Goal: Task Accomplishment & Management: Use online tool/utility

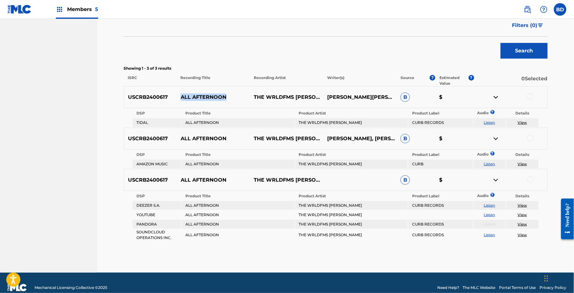
scroll to position [154, 0]
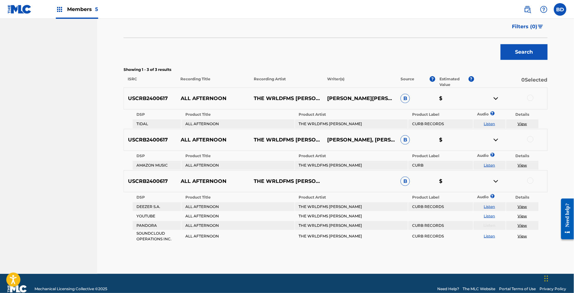
click at [528, 91] on div "USCRB2400617 ALL AFTERNOON THE WRLDFMS TONY WILLIAMS PHILLIP CUNNINGHAM, JR.ANT…" at bounding box center [336, 99] width 424 height 22
click at [530, 98] on div at bounding box center [530, 98] width 6 height 6
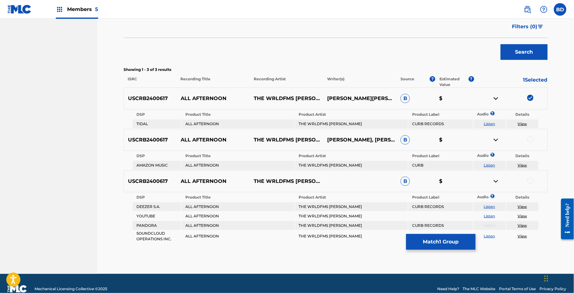
click at [496, 96] on img at bounding box center [496, 99] width 8 height 8
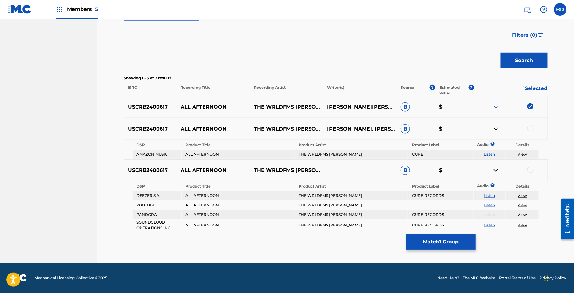
scroll to position [145, 0]
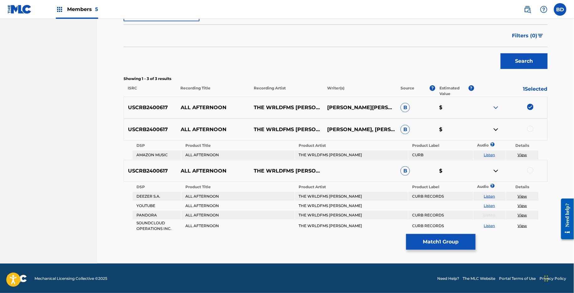
click at [532, 130] on div at bounding box center [530, 129] width 6 height 6
click at [498, 131] on img at bounding box center [496, 130] width 8 height 8
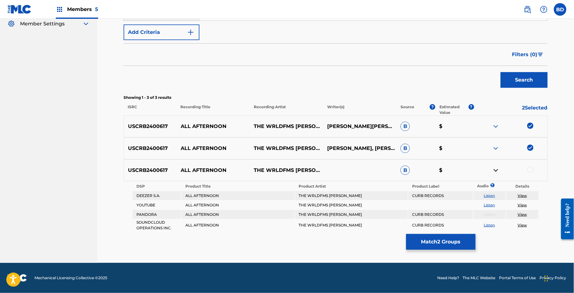
scroll to position [125, 0]
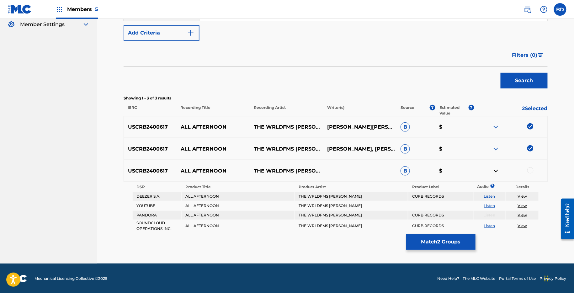
click at [532, 168] on div at bounding box center [530, 170] width 6 height 6
click at [446, 243] on button "Match 3 Groups" at bounding box center [440, 242] width 69 height 16
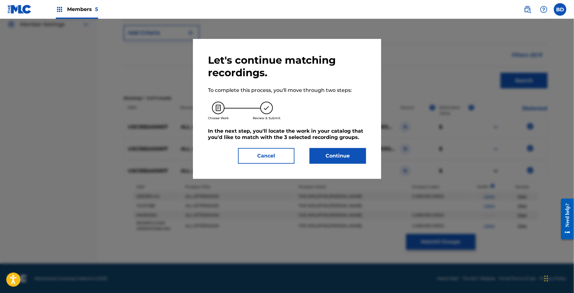
click at [323, 154] on button "Continue" at bounding box center [338, 156] width 56 height 16
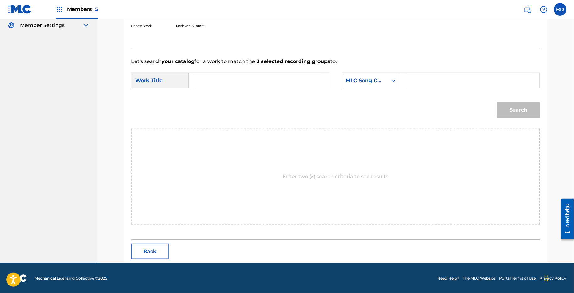
click at [416, 91] on div "SearchWithCriteria1f162dc9-eb4f-434e-b161-7e9c9b7df0e6 Work Title SearchWithCri…" at bounding box center [335, 82] width 409 height 19
click at [416, 83] on input "Search Form" at bounding box center [470, 80] width 130 height 15
paste input "AW9259"
type input "AW9259"
click at [325, 82] on div "Search Form" at bounding box center [259, 81] width 141 height 16
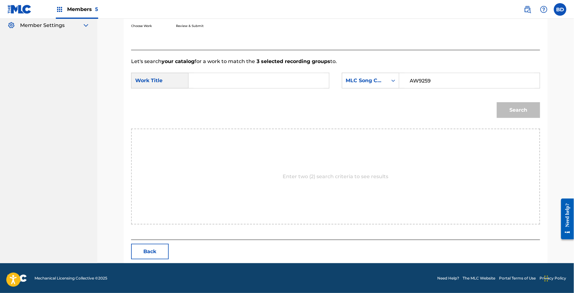
click at [316, 81] on input "Search Form" at bounding box center [259, 80] width 130 height 15
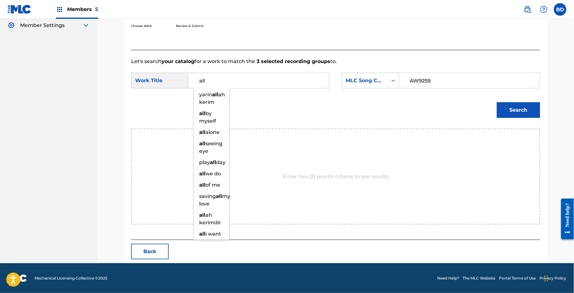
type input "all"
click at [525, 114] on button "Search" at bounding box center [518, 110] width 43 height 16
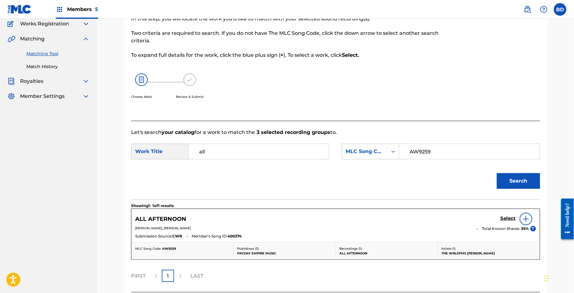
scroll to position [105, 0]
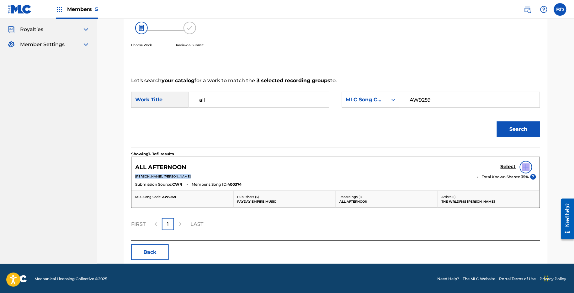
click at [510, 173] on div "ALL AFTERNOON Select PHILLIP CUNNINGHAM JR, ANTHONY WILLIAMS Total Known Shares…" at bounding box center [335, 173] width 408 height 33
click at [507, 162] on div "Select" at bounding box center [518, 167] width 35 height 13
click at [498, 172] on div "ALL AFTERNOON Select" at bounding box center [335, 167] width 401 height 13
click at [508, 160] on div "ALL AFTERNOON Select PHILLIP CUNNINGHAM JR, ANTHONY WILLIAMS Total Known Shares…" at bounding box center [335, 173] width 408 height 33
click at [508, 161] on div "Select" at bounding box center [518, 167] width 35 height 13
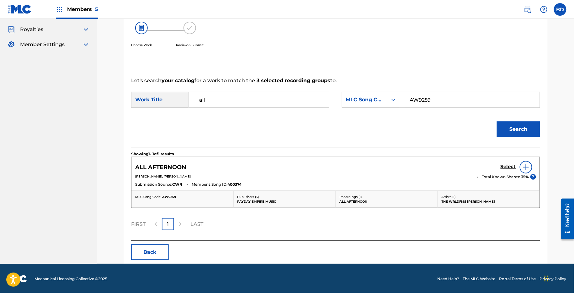
click at [503, 168] on h5 "Select" at bounding box center [508, 167] width 15 height 6
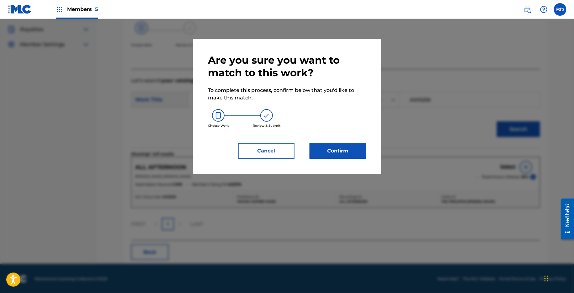
click at [352, 155] on button "Confirm" at bounding box center [338, 151] width 56 height 16
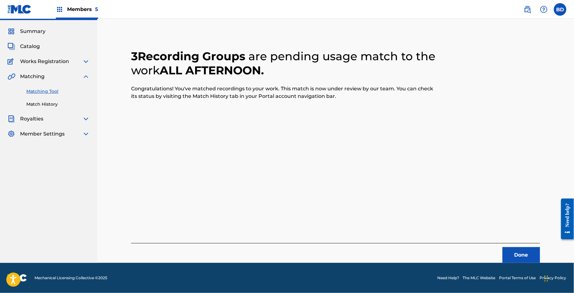
scroll to position [16, 0]
click at [41, 103] on link "Match History" at bounding box center [57, 104] width 63 height 7
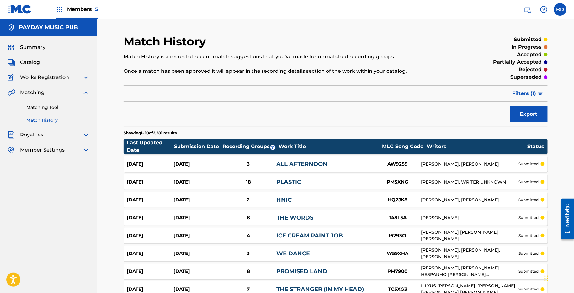
click at [271, 160] on div "Aug 28, 2025 Aug 28, 2025 3 ALL AFTERNOON AW9259 ANTHONY WILLIAMS, PHILLIP CUNN…" at bounding box center [336, 164] width 424 height 16
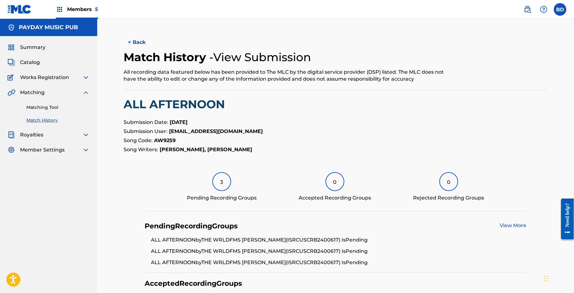
click at [51, 107] on link "Matching Tool" at bounding box center [57, 107] width 63 height 7
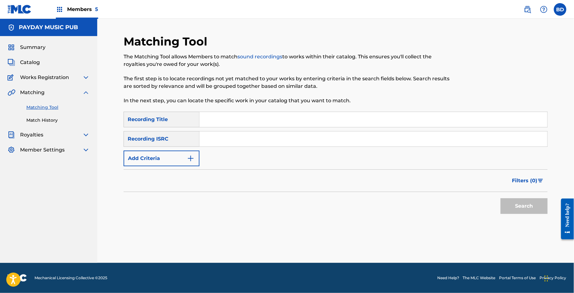
click at [230, 144] on input "Search Form" at bounding box center [374, 138] width 348 height 15
paste input "USCRB2400616"
click at [501, 198] on button "Search" at bounding box center [524, 206] width 47 height 16
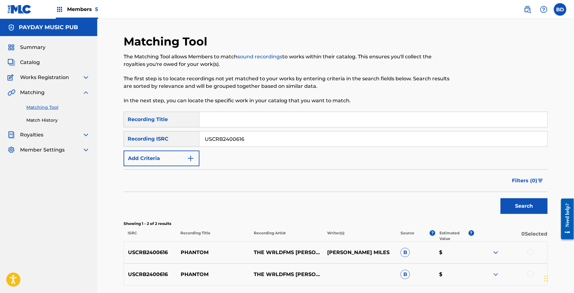
scroll to position [54, 0]
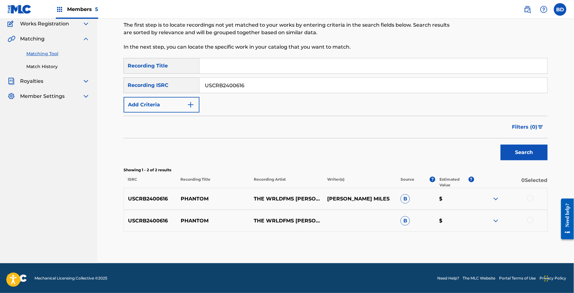
click at [500, 220] on div at bounding box center [510, 221] width 73 height 8
click at [497, 220] on img at bounding box center [496, 221] width 8 height 8
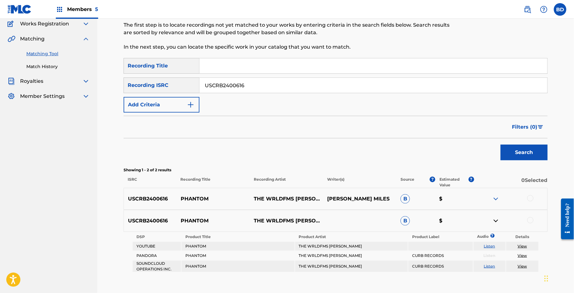
click at [500, 202] on div at bounding box center [510, 199] width 73 height 8
click at [497, 198] on img at bounding box center [496, 199] width 8 height 8
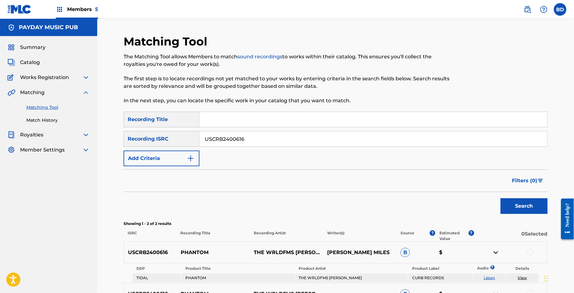
scroll to position [114, 0]
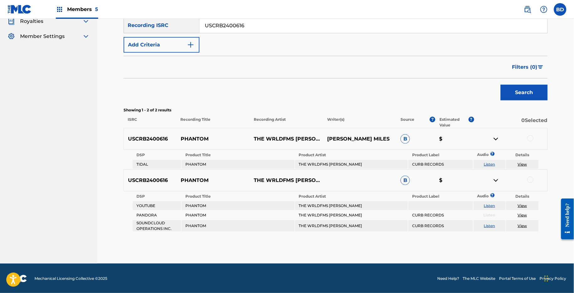
click at [263, 20] on input "USCRB2400616" at bounding box center [374, 25] width 348 height 15
click at [501, 85] on button "Search" at bounding box center [524, 93] width 47 height 16
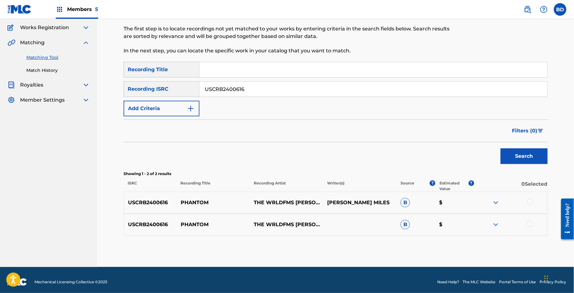
scroll to position [54, 0]
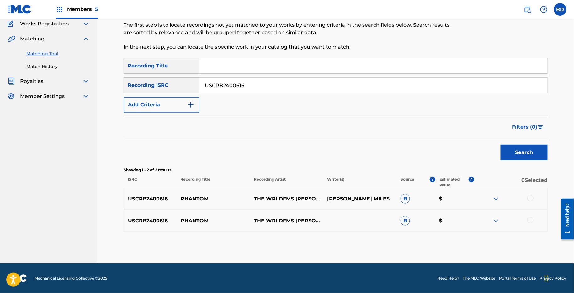
click at [498, 219] on img at bounding box center [496, 221] width 8 height 8
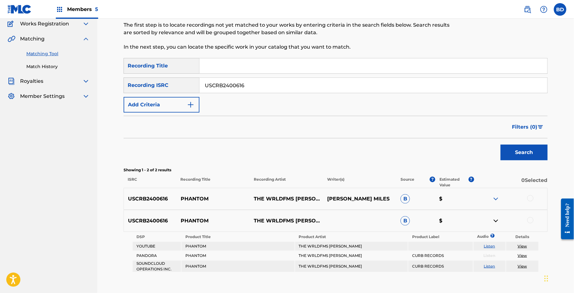
click at [498, 199] on img at bounding box center [496, 199] width 8 height 8
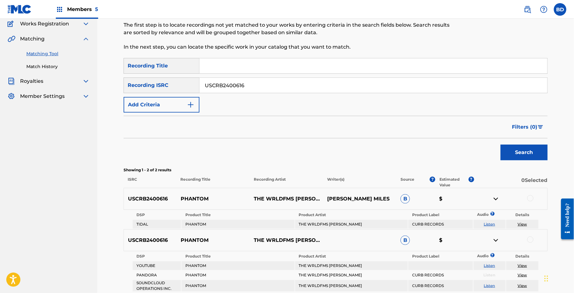
click at [187, 197] on p "PHANTOM" at bounding box center [213, 199] width 73 height 8
copy p "PHANTOM"
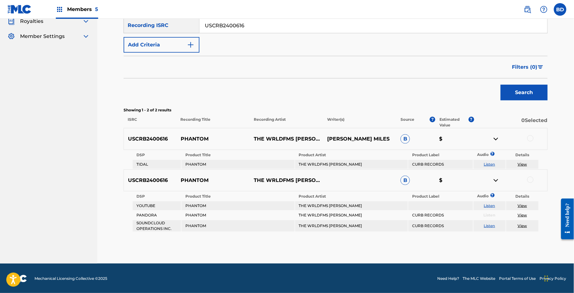
click at [267, 25] on input "USCRB2400616" at bounding box center [374, 25] width 348 height 15
paste input "200017"
type input "USCRB2200017"
click at [501, 85] on button "Search" at bounding box center [524, 93] width 47 height 16
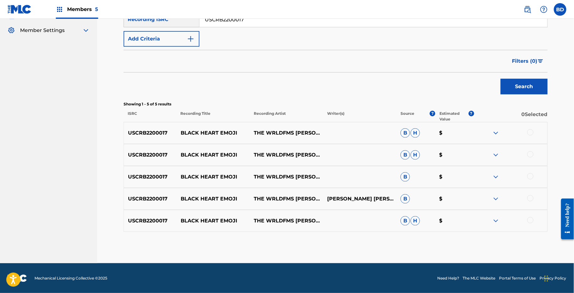
click at [497, 222] on img at bounding box center [496, 221] width 8 height 8
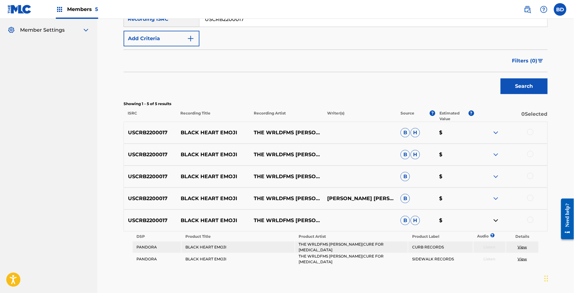
click at [497, 193] on div "USCRB2200017 BLACK HEART EMOJI THE WRLDFMS TONY WILLIAMS AND CURE FOR PARANOIA …" at bounding box center [336, 199] width 424 height 22
click at [497, 200] on img at bounding box center [496, 199] width 8 height 8
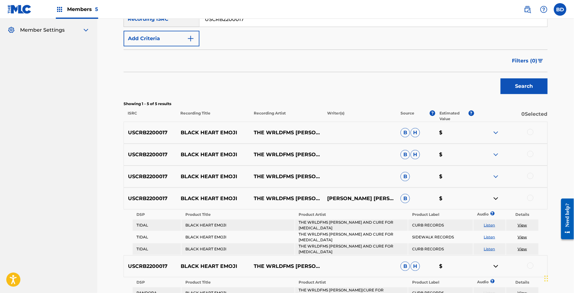
click at [497, 178] on img at bounding box center [496, 177] width 8 height 8
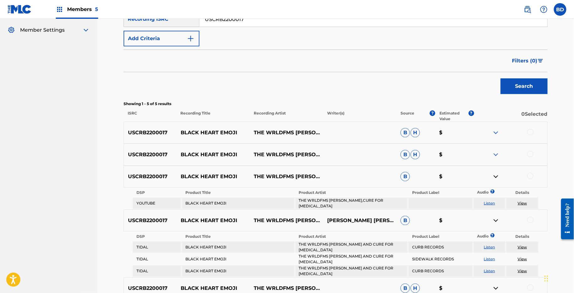
click at [496, 154] on img at bounding box center [496, 155] width 8 height 8
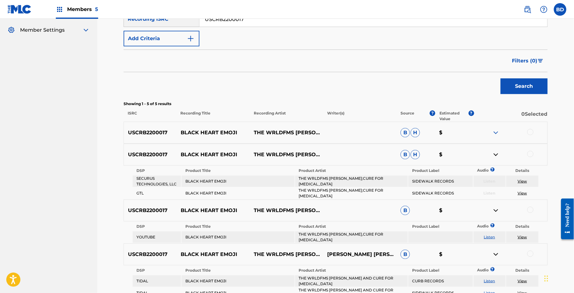
click at [496, 132] on img at bounding box center [496, 133] width 8 height 8
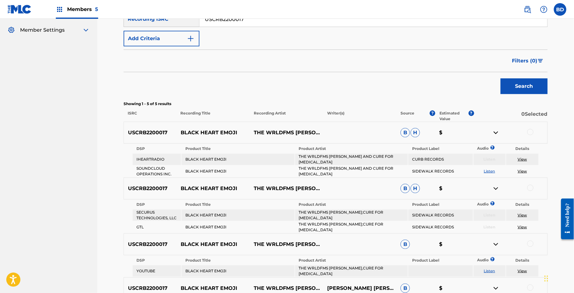
click at [195, 132] on p "BLACK HEART EMOJI" at bounding box center [213, 133] width 73 height 8
copy p "BLACK HEART EMOJI"
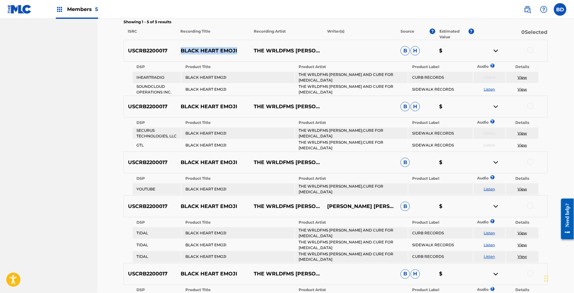
scroll to position [205, 0]
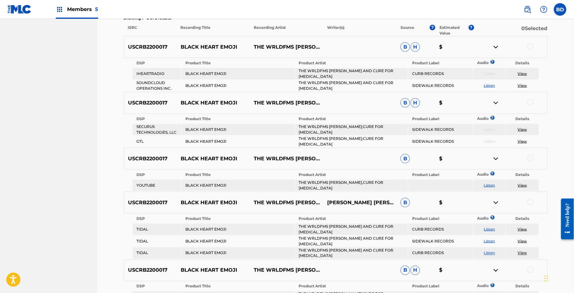
click at [529, 46] on div at bounding box center [530, 46] width 6 height 6
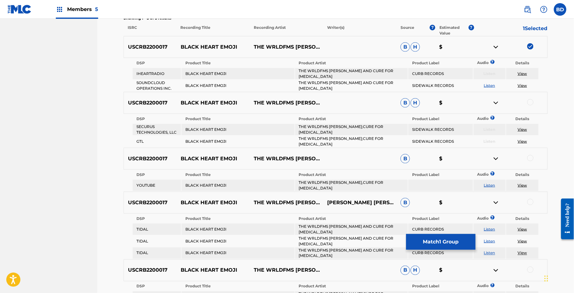
click at [500, 46] on div at bounding box center [510, 47] width 73 height 8
click at [495, 46] on img at bounding box center [496, 47] width 8 height 8
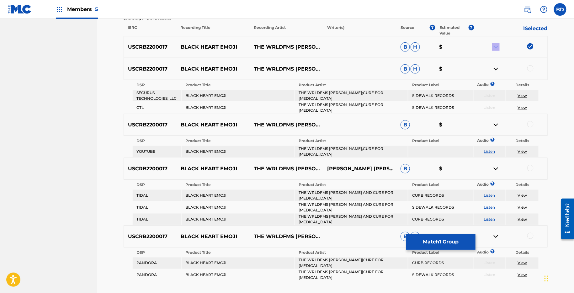
click at [464, 46] on p "$" at bounding box center [454, 47] width 39 height 8
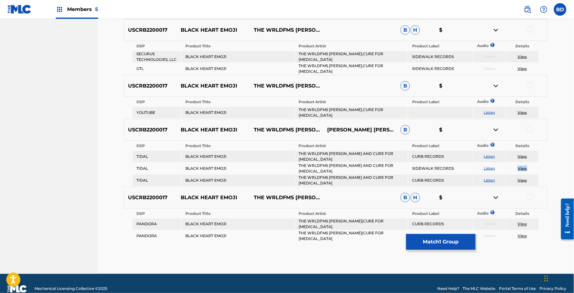
scroll to position [226, 0]
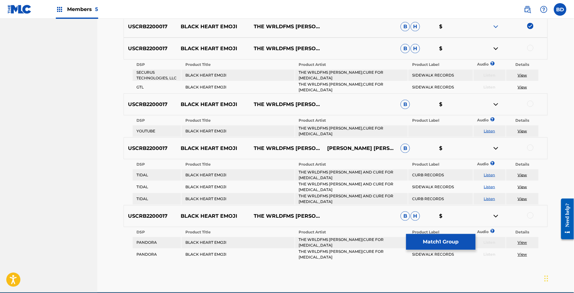
click at [534, 145] on div at bounding box center [510, 149] width 73 height 8
click at [528, 145] on div at bounding box center [530, 148] width 6 height 6
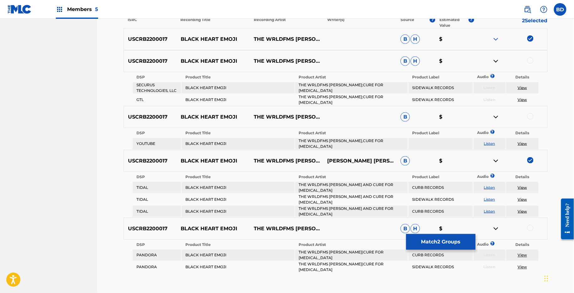
scroll to position [224, 0]
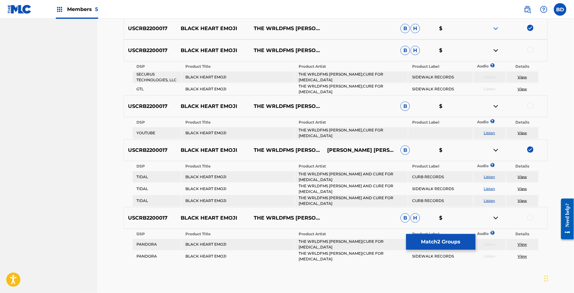
click at [497, 146] on img at bounding box center [496, 150] width 8 height 8
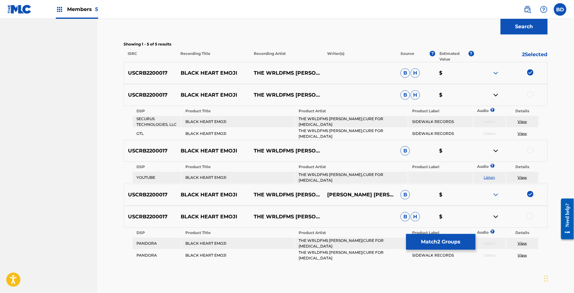
scroll to position [199, 0]
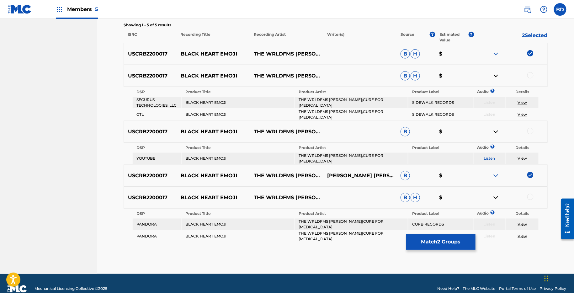
click at [497, 172] on img at bounding box center [496, 176] width 8 height 8
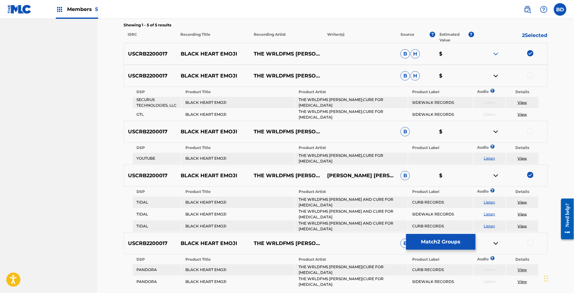
click at [497, 172] on img at bounding box center [496, 176] width 8 height 8
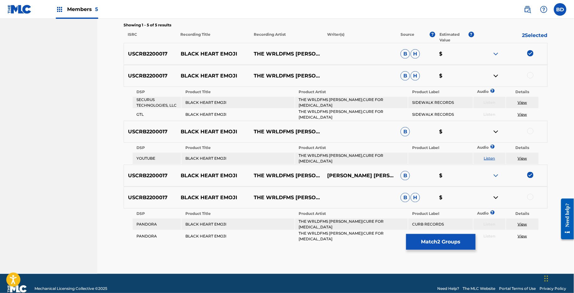
click at [494, 53] on img at bounding box center [496, 54] width 8 height 8
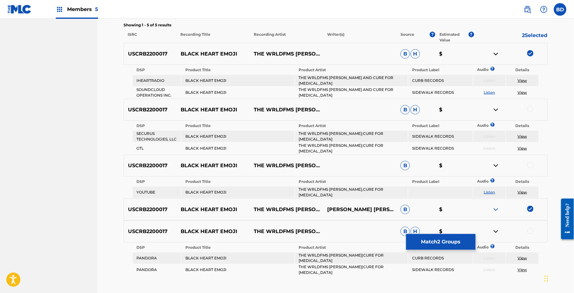
click at [494, 53] on img at bounding box center [496, 54] width 8 height 8
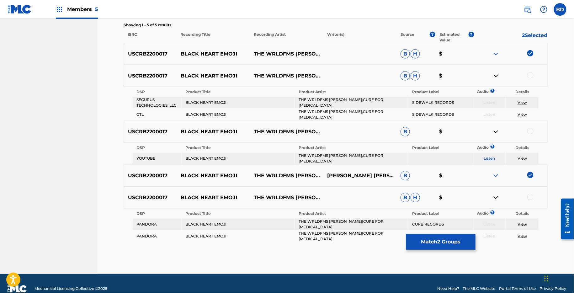
click at [320, 153] on td "THE WRLDFMS TONY WILLIAMS,CURE FOR PARANOIA" at bounding box center [351, 158] width 113 height 11
copy td "THE WRLDFMS TONY WILLIAMS,CURE FOR PARANOIA"
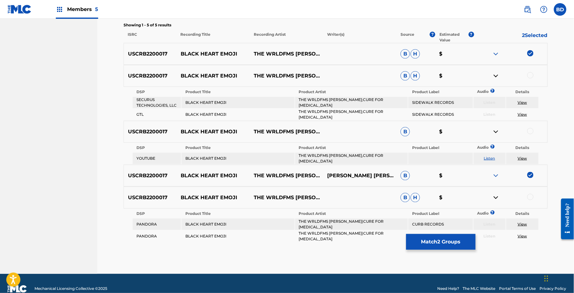
click at [531, 128] on div at bounding box center [530, 131] width 6 height 6
click at [520, 156] on link "View" at bounding box center [522, 158] width 9 height 5
click at [497, 128] on img at bounding box center [496, 132] width 8 height 8
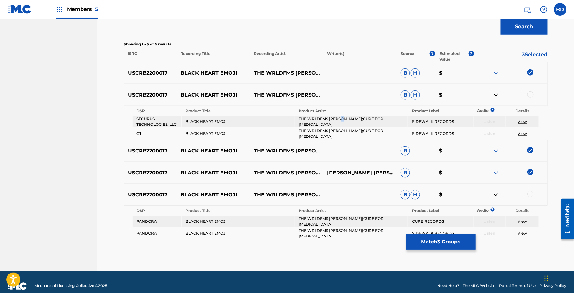
click at [343, 123] on td "THE WRLDFMS TONY WILLIAMS;CURE FOR PARANOIA" at bounding box center [351, 121] width 113 height 11
copy td "THE WRLDFMS TONY WILLIAMS;CURE FOR PARANOIA"
click at [531, 93] on div at bounding box center [530, 94] width 6 height 6
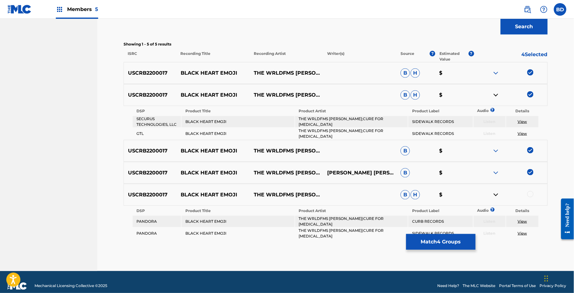
click at [327, 212] on table "DSP Product Title Product Artist Product Label Audio ? Details PANDORA BLACK HE…" at bounding box center [335, 223] width 407 height 34
copy td "THE WRLDFMS TONY WILLIAMS|CURE FOR PARANOIA"
click at [495, 93] on img at bounding box center [496, 95] width 8 height 8
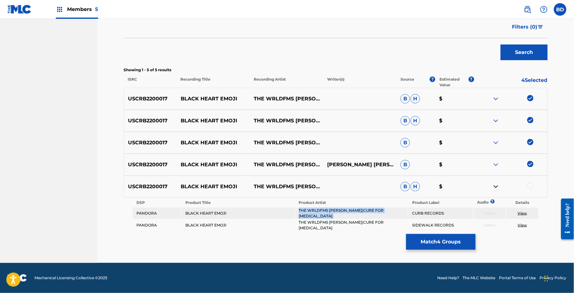
scroll to position [148, 0]
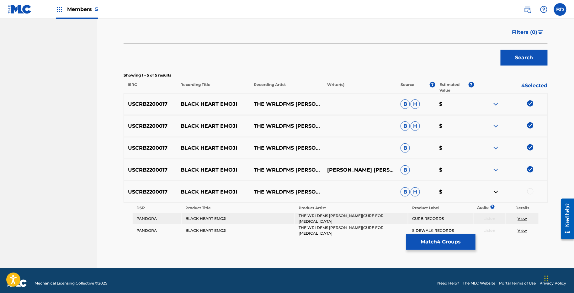
click at [529, 190] on div at bounding box center [530, 191] width 6 height 6
click at [495, 193] on img at bounding box center [496, 192] width 8 height 8
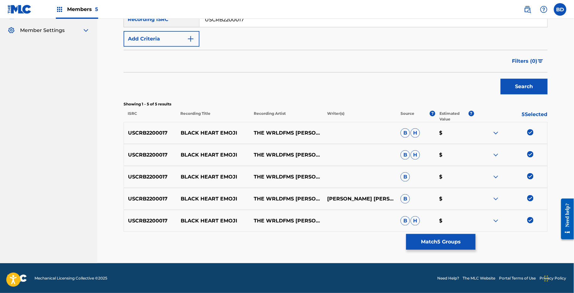
click at [492, 153] on img at bounding box center [496, 155] width 8 height 8
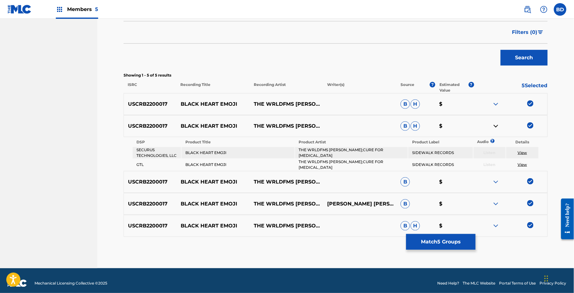
click at [455, 240] on button "Match 5 Groups" at bounding box center [440, 242] width 69 height 16
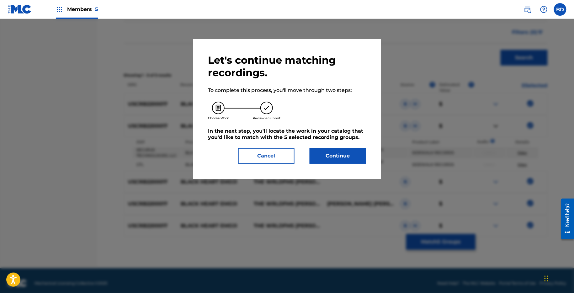
click at [324, 142] on div "Let's continue matching recordings. To complete this process, you'll move throu…" at bounding box center [287, 109] width 158 height 110
click at [324, 160] on button "Continue" at bounding box center [338, 156] width 56 height 16
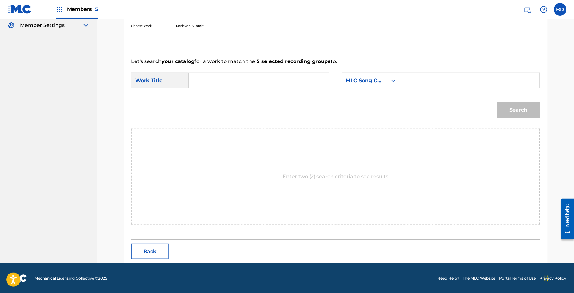
click at [428, 80] on input "Search Form" at bounding box center [470, 80] width 130 height 15
paste input "BB2GJD"
type input "BB2GJD"
click at [264, 76] on input "Search Form" at bounding box center [259, 80] width 130 height 15
type input "n"
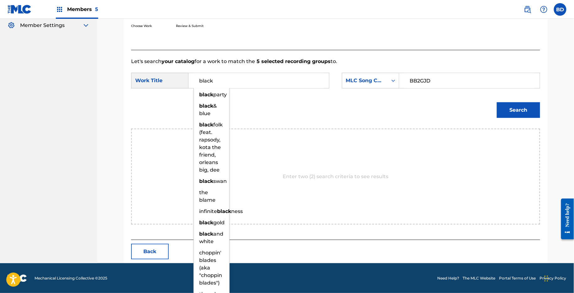
type input "black"
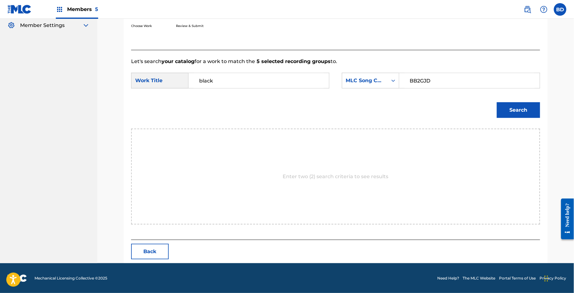
click at [531, 104] on button "Search" at bounding box center [518, 110] width 43 height 16
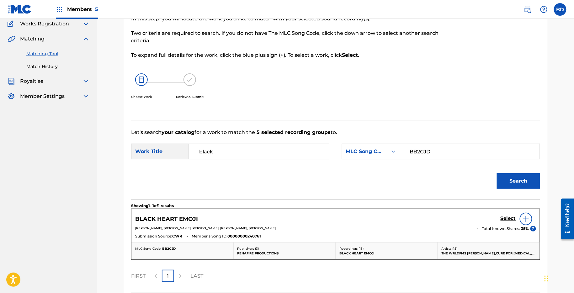
scroll to position [105, 0]
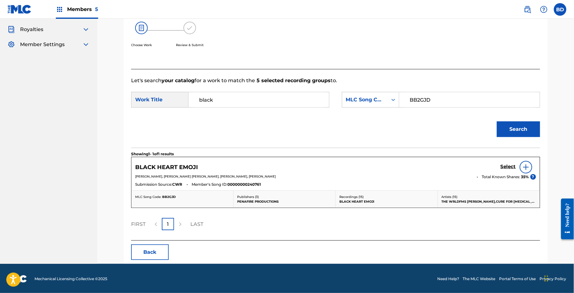
click at [509, 164] on h5 "Select" at bounding box center [508, 167] width 15 height 6
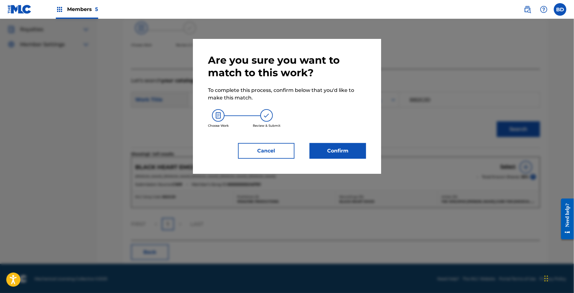
click at [340, 139] on div "Are you sure you want to match to this work? To complete this process, confirm …" at bounding box center [287, 106] width 158 height 105
click at [340, 144] on button "Confirm" at bounding box center [338, 151] width 56 height 16
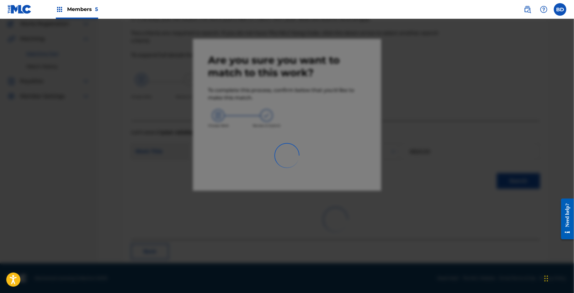
scroll to position [16, 0]
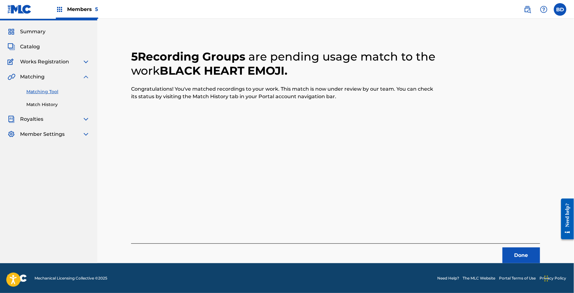
click at [34, 110] on div "Summary Catalog Works Registration Claiming Tool Individual Registration Tool B…" at bounding box center [48, 82] width 97 height 125
click at [35, 106] on link "Match History" at bounding box center [57, 104] width 63 height 7
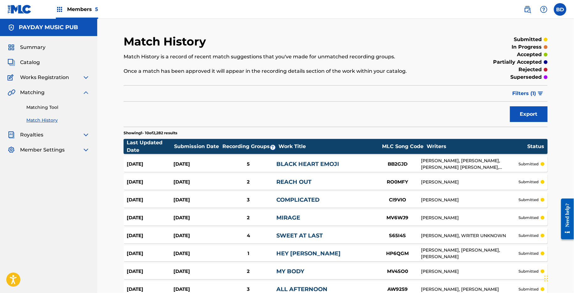
click at [267, 159] on div "Aug 28, 2025 Aug 28, 2025 5 BLACK HEART EMOJI BB2GJD ANTHONY WILLIAMS, CAMERON …" at bounding box center [336, 164] width 424 height 16
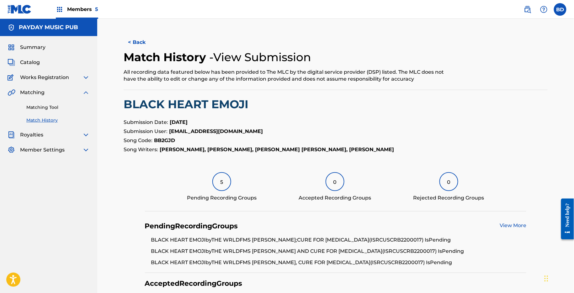
click at [43, 107] on link "Matching Tool" at bounding box center [57, 107] width 63 height 7
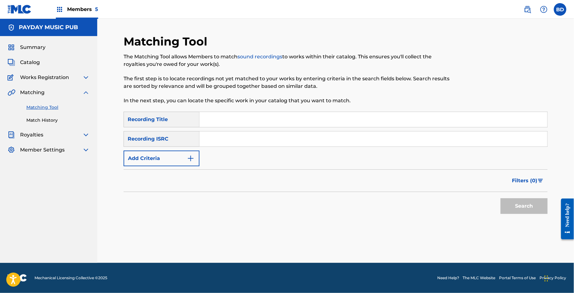
click at [237, 143] on input "Search Form" at bounding box center [374, 138] width 348 height 15
paste input "USCRB2100113"
type input "USCRB2100113"
click at [501, 198] on button "Search" at bounding box center [524, 206] width 47 height 16
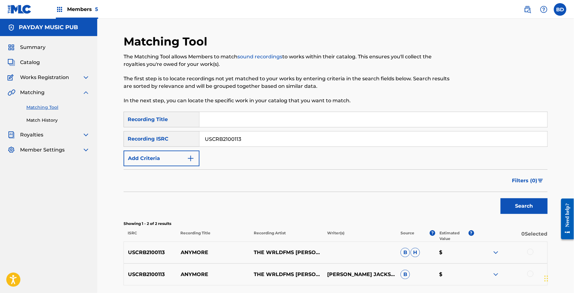
scroll to position [54, 0]
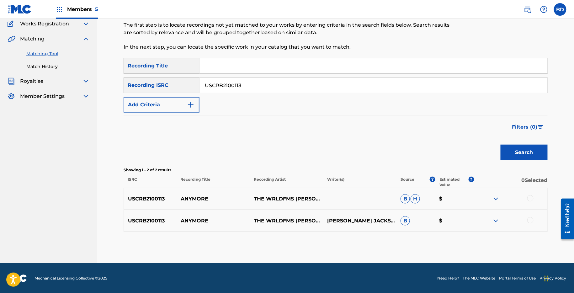
click at [496, 201] on img at bounding box center [496, 199] width 8 height 8
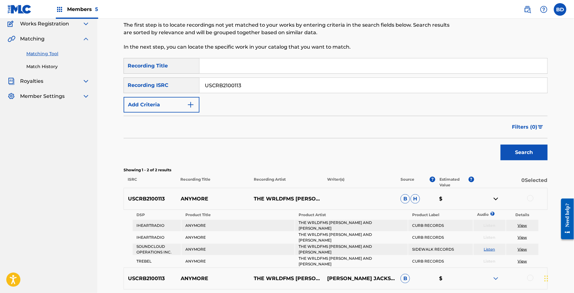
click at [495, 279] on img at bounding box center [496, 279] width 8 height 8
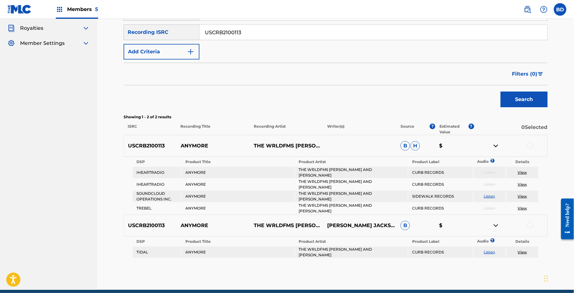
scroll to position [133, 0]
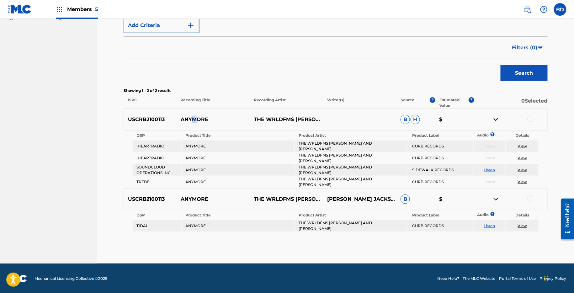
click at [194, 119] on p "ANYMORE" at bounding box center [213, 120] width 73 height 8
copy p "M"
click at [183, 126] on div "USCRB2100113 ANYMORE THE WRLDFMS TONY WILLIAMS AND CHANDLER MOORE B H $" at bounding box center [336, 120] width 424 height 22
click at [183, 120] on p "ANYMORE" at bounding box center [213, 120] width 73 height 8
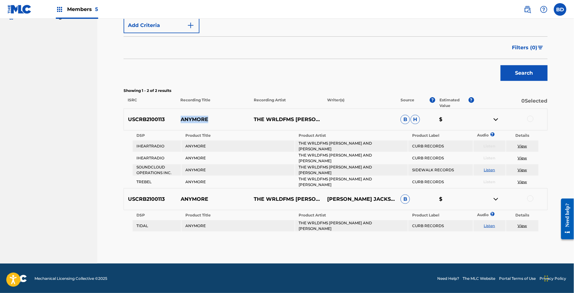
click at [183, 120] on p "ANYMORE" at bounding box center [213, 120] width 73 height 8
copy p "ANYMORE"
drag, startPoint x: 426, startPoint y: 198, endPoint x: 409, endPoint y: 202, distance: 17.4
click at [419, 198] on p "B" at bounding box center [416, 198] width 39 height 9
click at [532, 118] on div at bounding box center [530, 119] width 6 height 6
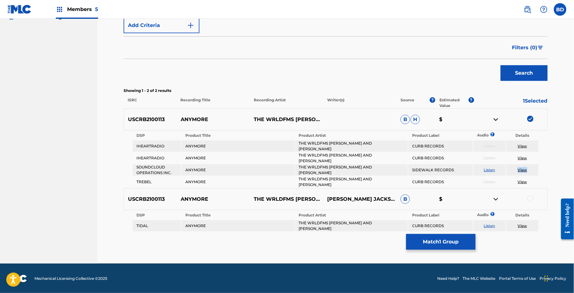
click at [496, 119] on img at bounding box center [496, 120] width 8 height 8
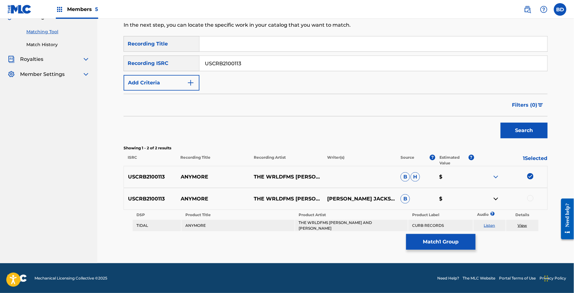
click at [297, 224] on td "THE WRLDFMS TONY WILLIAMS AND CHANDLER MOORE" at bounding box center [351, 225] width 113 height 11
click at [302, 224] on td "THE WRLDFMS TONY WILLIAMS AND CHANDLER MOORE" at bounding box center [351, 225] width 113 height 11
copy td "THE WRLDFMS TONY WILLIAMS AND CHANDLER MOORE"
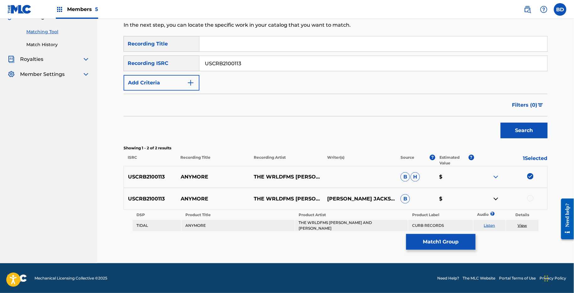
click at [528, 199] on div at bounding box center [530, 198] width 6 height 6
click at [523, 226] on link "View" at bounding box center [522, 225] width 9 height 5
click at [443, 246] on button "Match 2 Groups" at bounding box center [440, 242] width 69 height 16
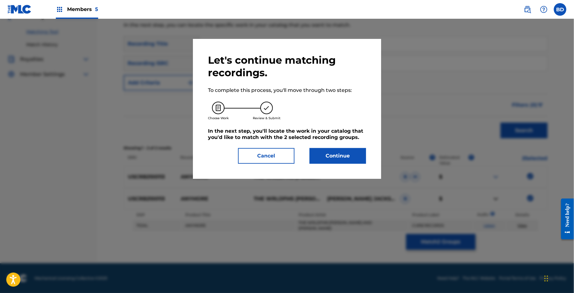
click at [320, 152] on button "Continue" at bounding box center [338, 156] width 56 height 16
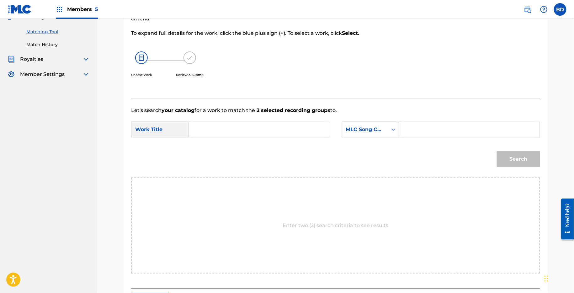
click at [421, 133] on input "Search Form" at bounding box center [470, 129] width 130 height 15
paste input "AD2HPS"
type input "AD2HPS"
click at [288, 132] on input "Search Form" at bounding box center [259, 129] width 130 height 15
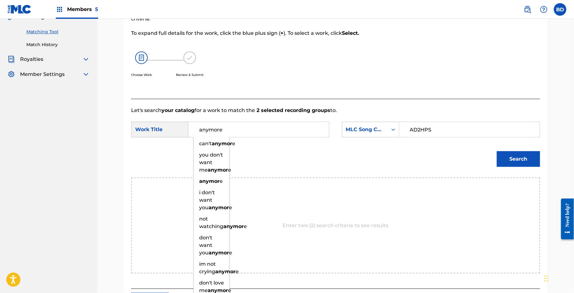
type input "anymore"
click at [497, 151] on button "Search" at bounding box center [518, 159] width 43 height 16
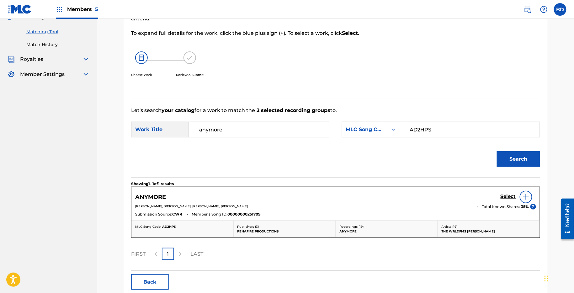
click at [507, 192] on div "Select" at bounding box center [518, 197] width 35 height 13
click at [506, 195] on h5 "Select" at bounding box center [508, 197] width 15 height 6
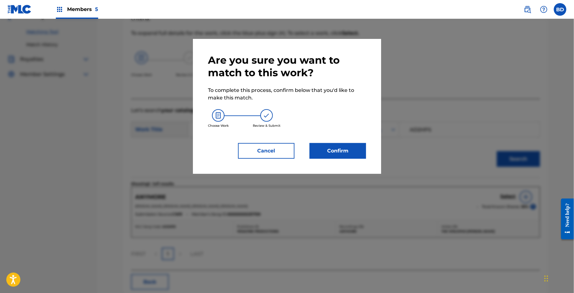
click at [328, 152] on button "Confirm" at bounding box center [338, 151] width 56 height 16
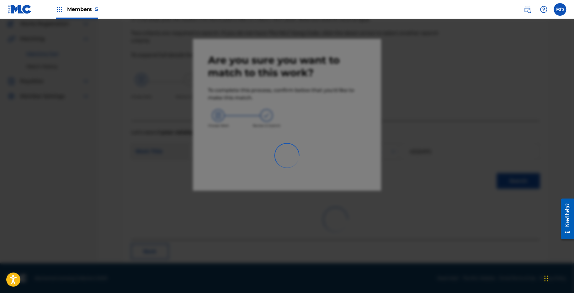
scroll to position [16, 0]
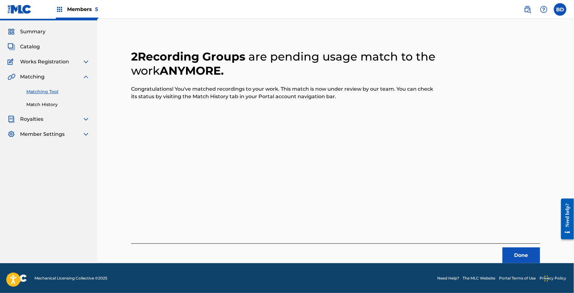
click at [42, 106] on link "Match History" at bounding box center [57, 104] width 63 height 7
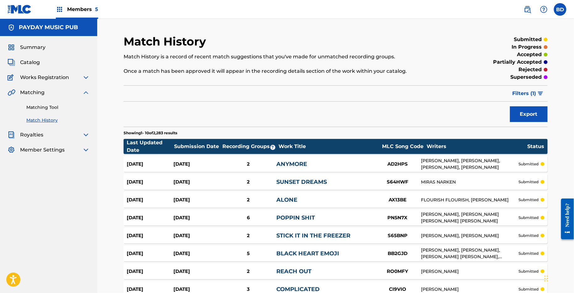
click at [225, 159] on div "Aug 28, 2025 Aug 28, 2025 2 ANYMORE AD2HPS ANTHONY WILLIAMS, CHANDLER MOORE, FE…" at bounding box center [336, 164] width 424 height 16
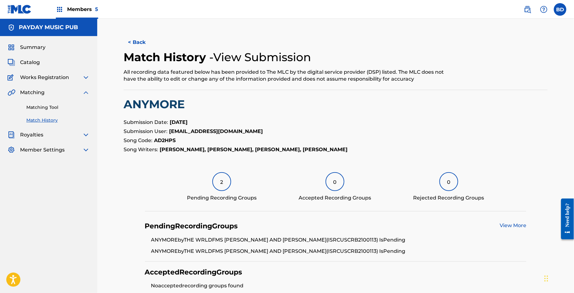
click at [56, 107] on link "Matching Tool" at bounding box center [57, 107] width 63 height 7
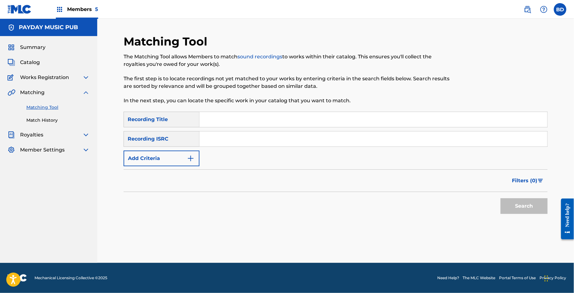
click at [251, 146] on div "Search Form" at bounding box center [374, 139] width 348 height 16
paste input "USCRB2000195"
type input "USCRB2000195"
click at [501, 198] on button "Search" at bounding box center [524, 206] width 47 height 16
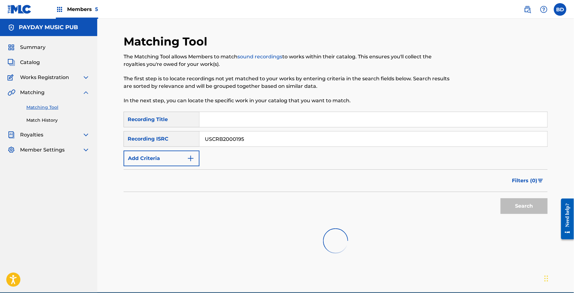
scroll to position [54, 0]
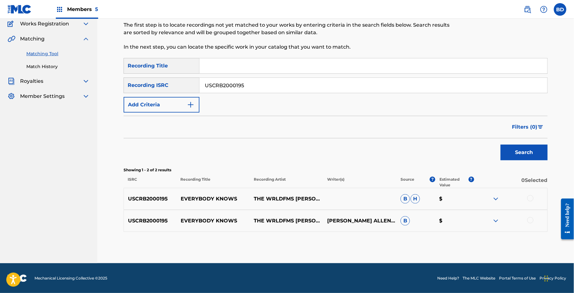
click at [494, 221] on img at bounding box center [496, 221] width 8 height 8
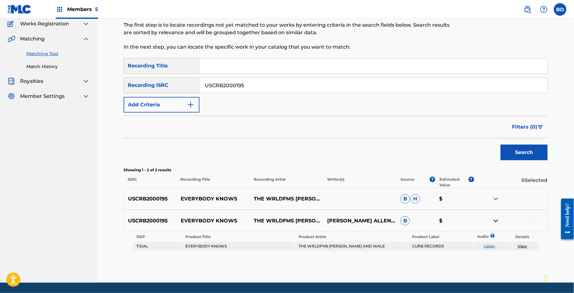
click at [497, 196] on img at bounding box center [496, 199] width 8 height 8
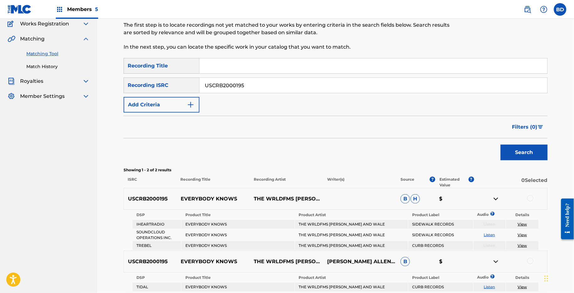
scroll to position [114, 0]
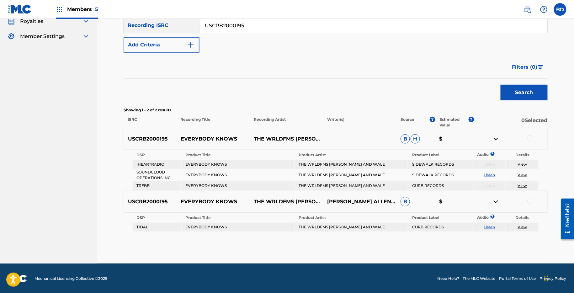
click at [190, 136] on p "EVERYBODY KNOWS" at bounding box center [213, 139] width 73 height 8
copy p "EVERYBODY KNOWS"
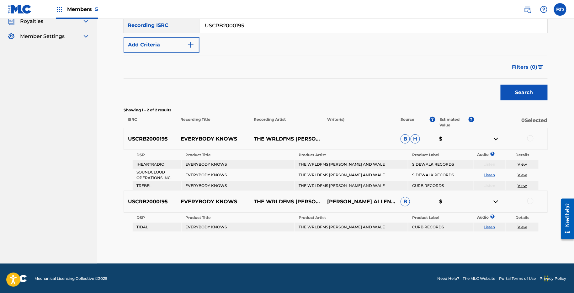
click at [529, 137] on div at bounding box center [530, 138] width 6 height 6
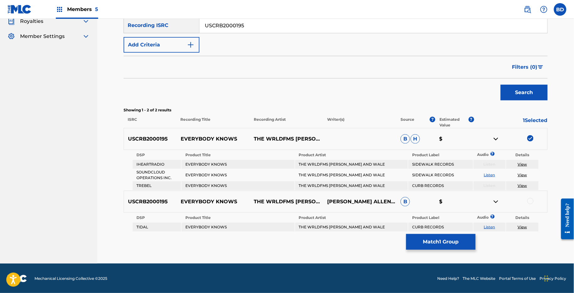
click at [500, 138] on div at bounding box center [510, 139] width 73 height 8
click at [496, 138] on img at bounding box center [496, 139] width 8 height 8
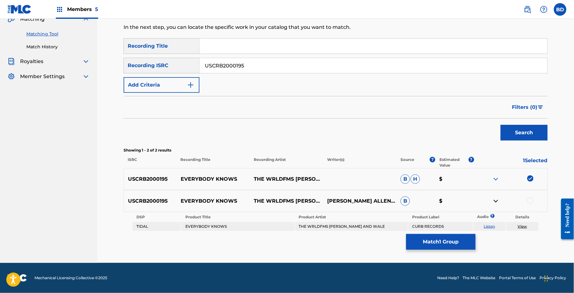
scroll to position [73, 0]
click at [309, 226] on td "THE WRLDFMS TONY WILLIAMS AND WALE" at bounding box center [351, 226] width 113 height 9
click at [529, 200] on div at bounding box center [530, 201] width 6 height 6
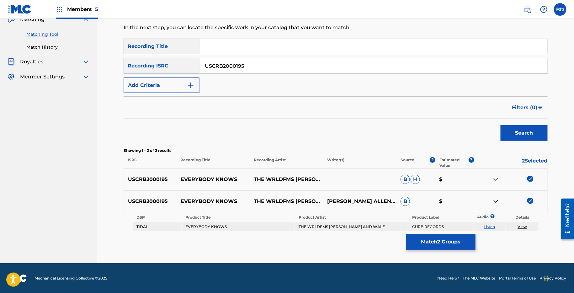
click at [522, 228] on link "View" at bounding box center [522, 226] width 9 height 5
click at [418, 249] on button "Match 2 Groups" at bounding box center [440, 242] width 69 height 16
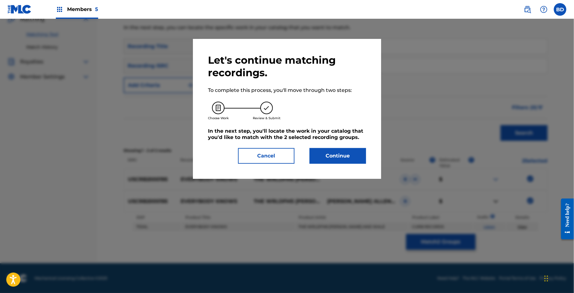
click at [323, 163] on button "Continue" at bounding box center [338, 156] width 56 height 16
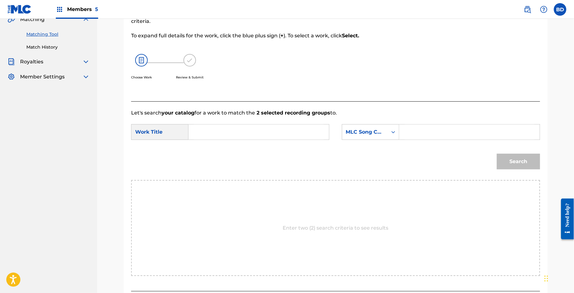
click at [421, 137] on input "Search Form" at bounding box center [470, 132] width 130 height 15
paste input "EB20TV"
type input "EB20TV"
click at [288, 137] on input "Search Form" at bounding box center [259, 132] width 130 height 15
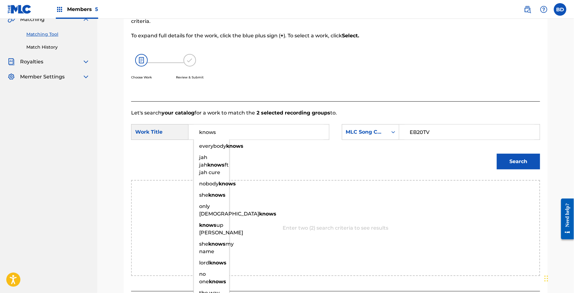
type input "knows"
click at [515, 167] on button "Search" at bounding box center [518, 162] width 43 height 16
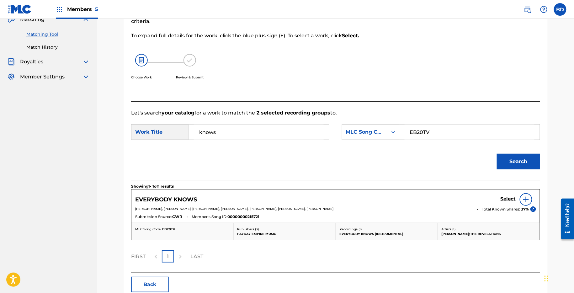
click at [508, 199] on h5 "Select" at bounding box center [508, 199] width 15 height 6
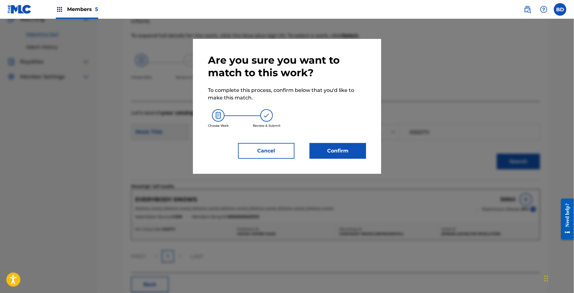
click at [333, 147] on button "Confirm" at bounding box center [338, 151] width 56 height 16
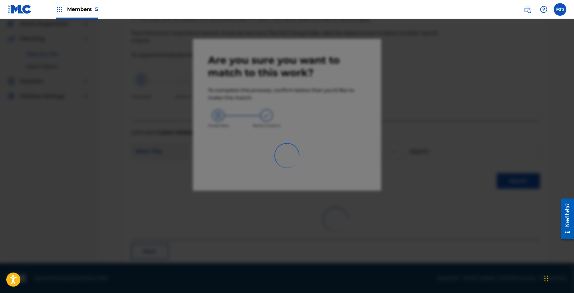
scroll to position [16, 0]
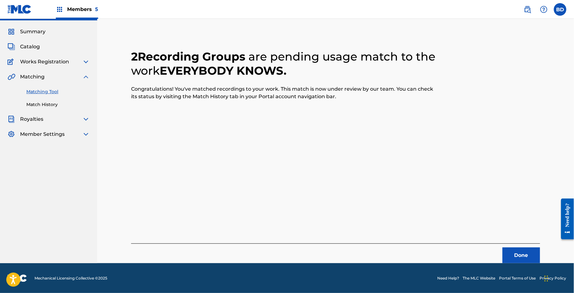
click at [42, 96] on div "Matching Tool Match History" at bounding box center [49, 94] width 82 height 27
click at [41, 102] on link "Match History" at bounding box center [57, 104] width 63 height 7
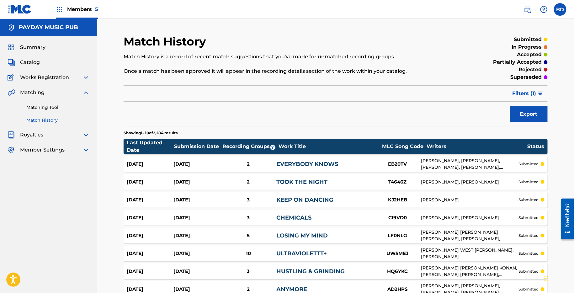
click at [221, 162] on div "2" at bounding box center [248, 164] width 56 height 7
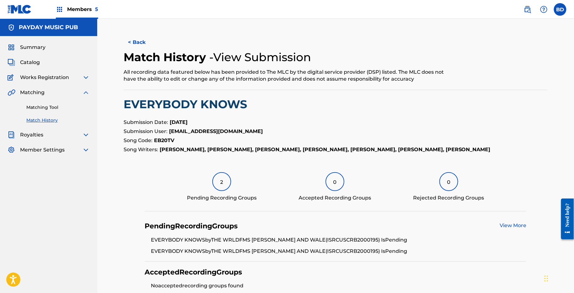
click at [73, 104] on link "Matching Tool" at bounding box center [57, 107] width 63 height 7
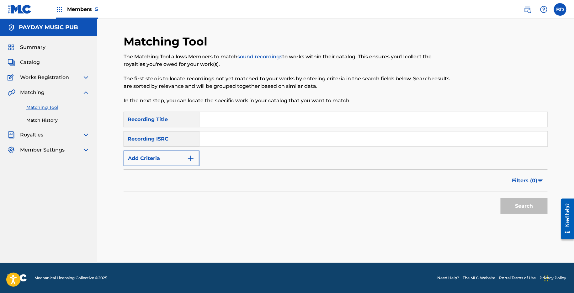
click at [236, 131] on input "Search Form" at bounding box center [374, 138] width 348 height 15
paste input "USCM51900003"
type input "USCM51900003"
click at [501, 198] on button "Search" at bounding box center [524, 206] width 47 height 16
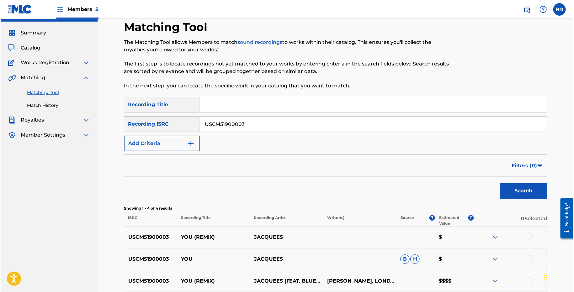
scroll to position [98, 0]
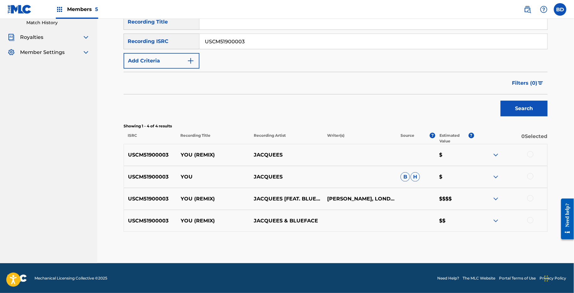
click at [495, 178] on img at bounding box center [496, 177] width 8 height 8
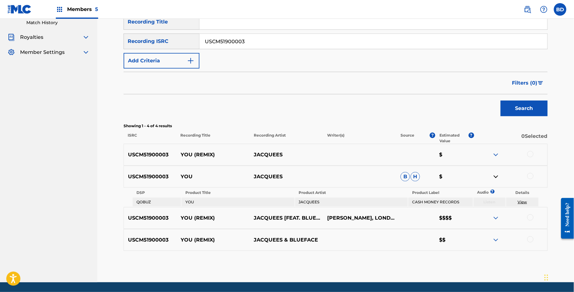
click at [533, 176] on div at bounding box center [530, 176] width 6 height 6
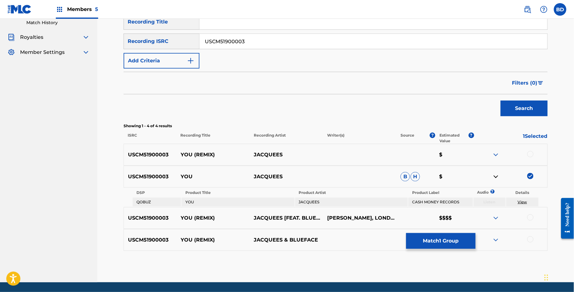
click at [189, 176] on p "YOU" at bounding box center [213, 177] width 73 height 8
click at [444, 234] on button "Match 1 Group" at bounding box center [440, 241] width 69 height 16
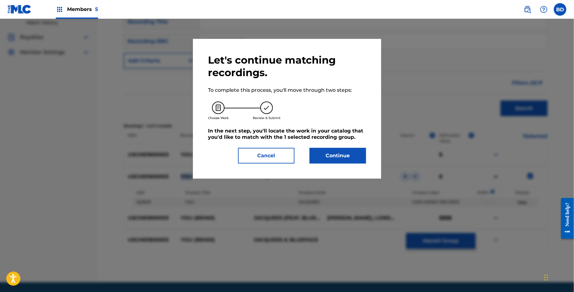
click at [342, 157] on button "Continue" at bounding box center [338, 156] width 56 height 16
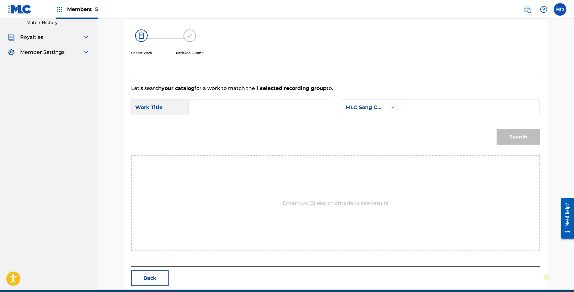
click at [415, 106] on input "Search Form" at bounding box center [470, 107] width 130 height 15
paste input "YA0PB9"
type input "YA0PB9"
click at [246, 118] on div "SearchWithCriteria1f162dc9-eb4f-434e-b161-7e9c9b7df0e6 Work Title SearchWithCri…" at bounding box center [335, 109] width 409 height 19
click at [246, 112] on input "Search Form" at bounding box center [259, 107] width 130 height 15
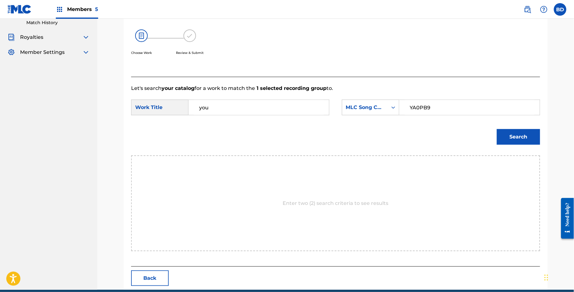
type input "you"
click at [497, 129] on button "Search" at bounding box center [518, 137] width 43 height 16
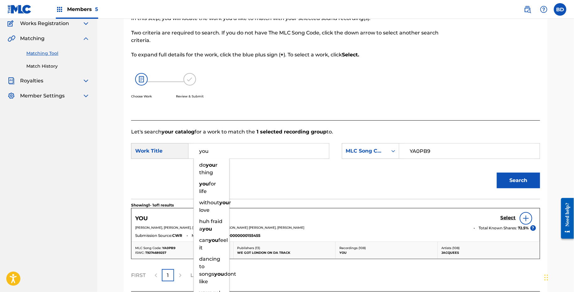
click at [423, 87] on div "Choose Work Review & Submit" at bounding box center [288, 90] width 315 height 48
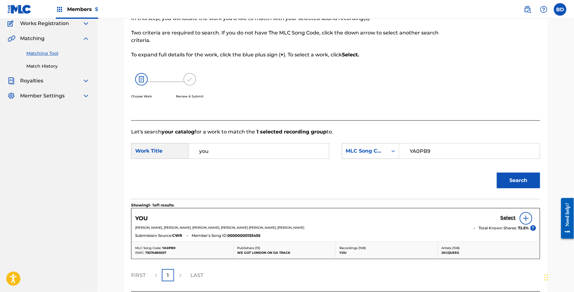
click at [510, 219] on h5 "Select" at bounding box center [508, 218] width 15 height 6
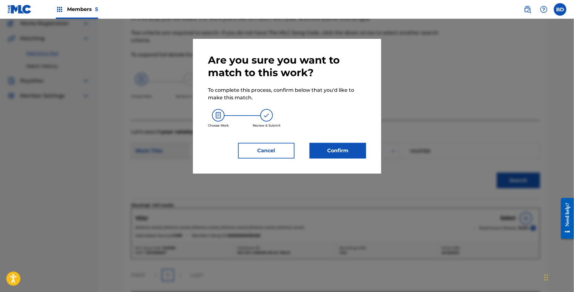
click at [357, 152] on button "Confirm" at bounding box center [338, 151] width 56 height 16
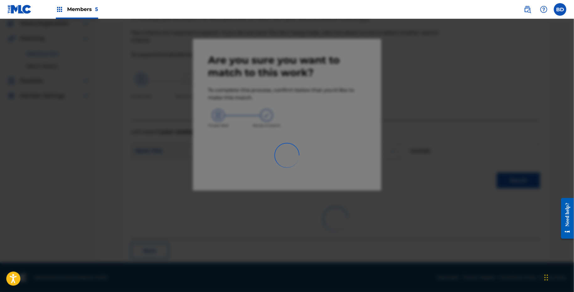
scroll to position [16, 0]
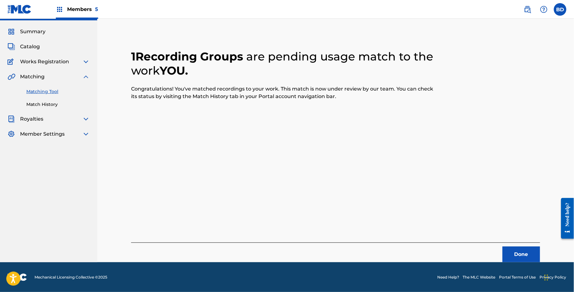
click at [60, 104] on link "Match History" at bounding box center [57, 104] width 63 height 7
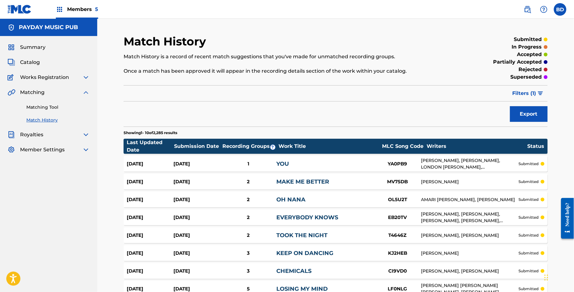
click at [236, 163] on div "1" at bounding box center [248, 164] width 56 height 7
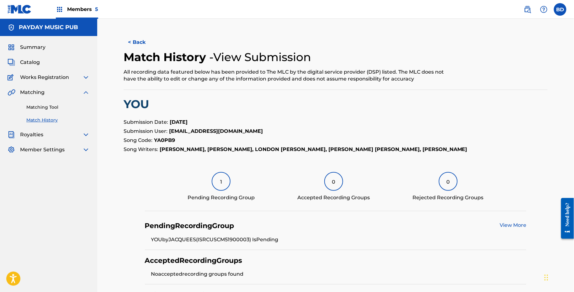
click at [61, 106] on link "Matching Tool" at bounding box center [57, 107] width 63 height 7
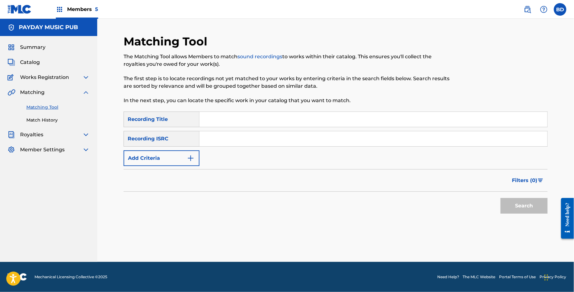
click at [213, 133] on input "Search Form" at bounding box center [374, 138] width 348 height 15
paste input "USCM51800063"
click at [501, 198] on button "Search" at bounding box center [524, 206] width 47 height 16
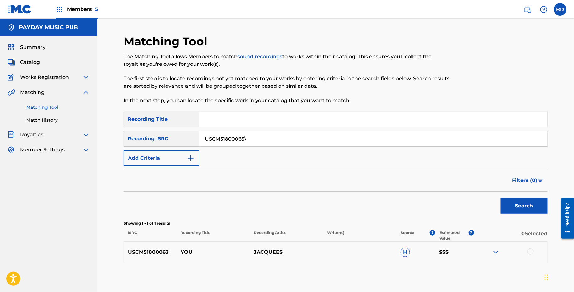
click at [494, 252] on img at bounding box center [496, 253] width 8 height 8
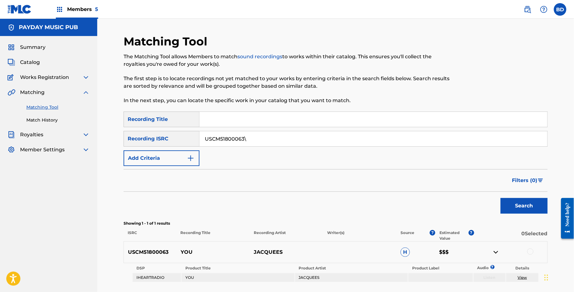
scroll to position [51, 0]
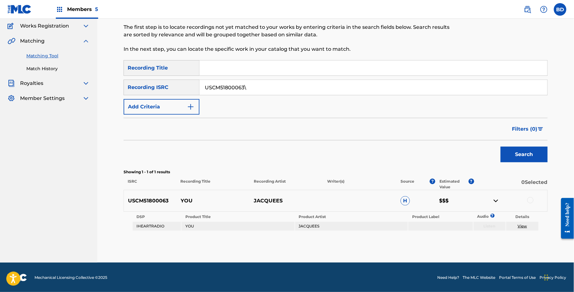
click at [215, 85] on input "USCM51800063\" at bounding box center [374, 87] width 348 height 15
click at [501, 147] on button "Search" at bounding box center [524, 155] width 47 height 16
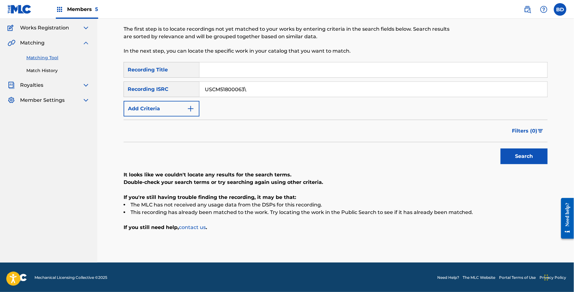
click at [216, 86] on input "USCM51800063\" at bounding box center [374, 89] width 348 height 15
paste input "Search Form"
type input "USCM51800063"
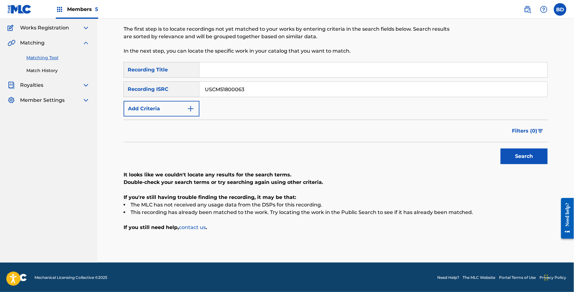
click at [501, 149] on button "Search" at bounding box center [524, 157] width 47 height 16
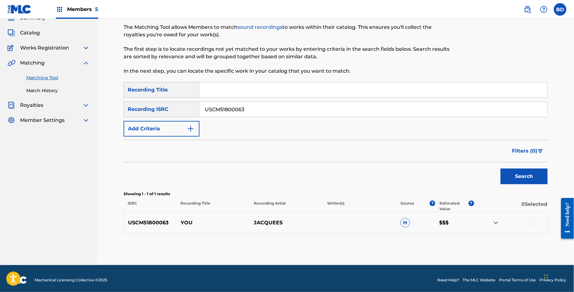
scroll to position [32, 0]
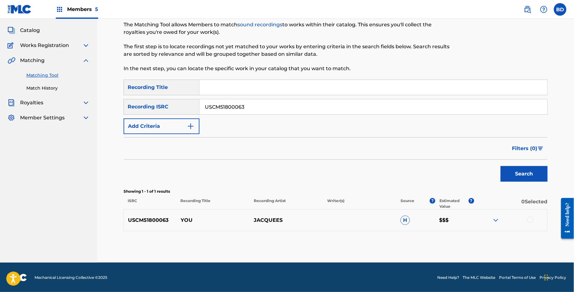
click at [496, 220] on img at bounding box center [496, 221] width 8 height 8
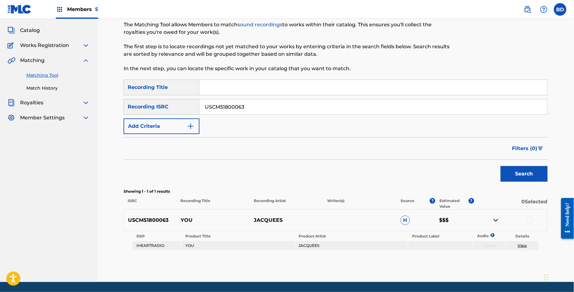
click at [528, 219] on div at bounding box center [530, 220] width 6 height 6
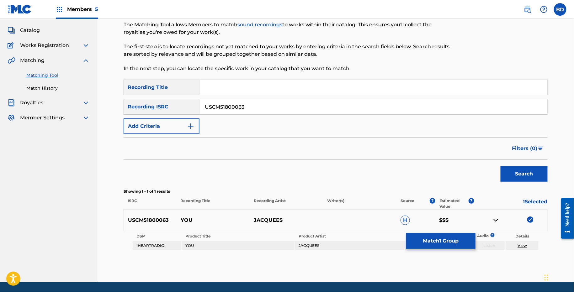
click at [447, 241] on button "Match 1 Group" at bounding box center [440, 241] width 69 height 16
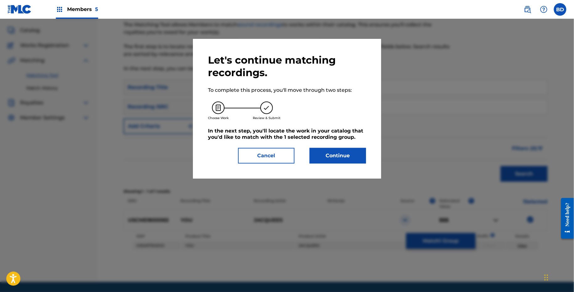
click at [336, 152] on button "Continue" at bounding box center [338, 156] width 56 height 16
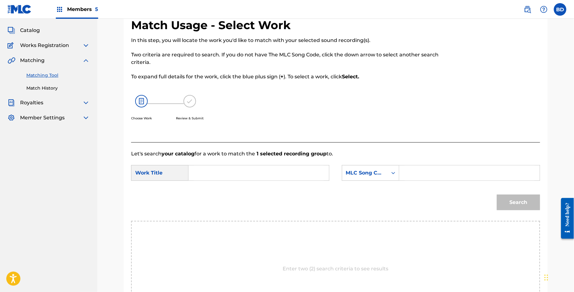
click at [425, 177] on input "Search Form" at bounding box center [470, 173] width 130 height 15
paste input "YA0PB9"
type input "YA0PB9"
click at [295, 169] on input "Search Form" at bounding box center [259, 173] width 130 height 15
type input "t"
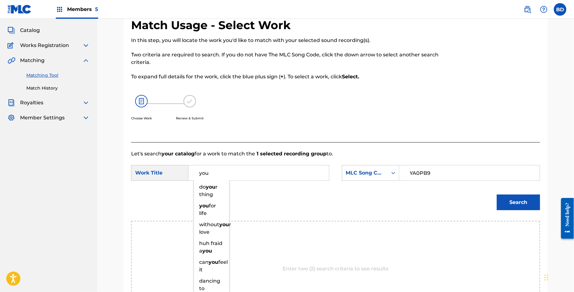
type input "you"
click at [513, 202] on button "Search" at bounding box center [518, 203] width 43 height 16
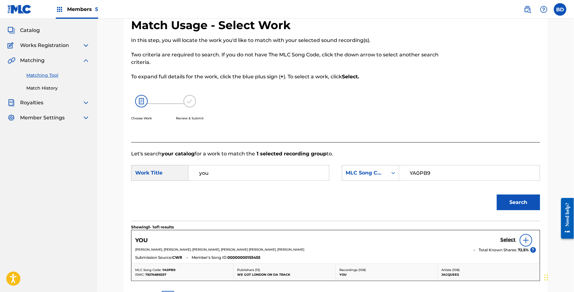
scroll to position [48, 0]
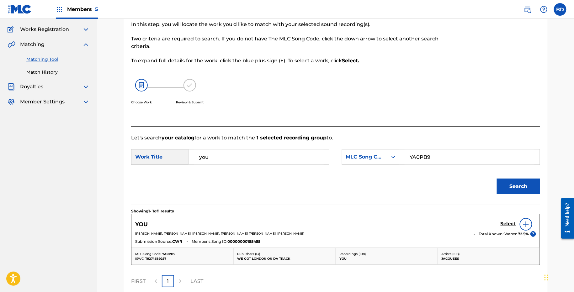
click at [511, 225] on h5 "Select" at bounding box center [508, 224] width 15 height 6
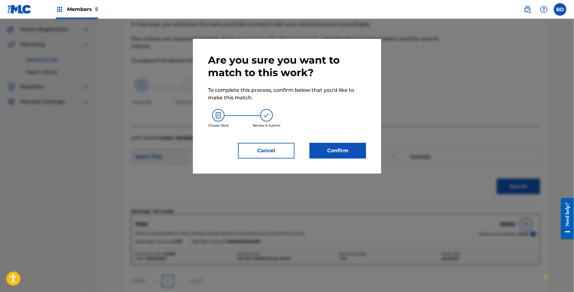
click at [346, 150] on button "Confirm" at bounding box center [338, 151] width 56 height 16
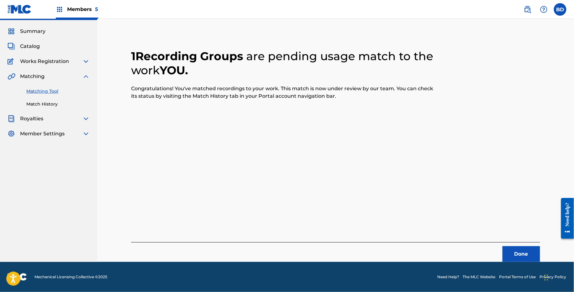
scroll to position [16, 0]
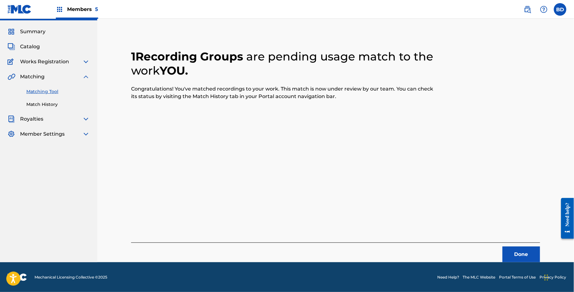
click at [33, 104] on link "Match History" at bounding box center [57, 104] width 63 height 7
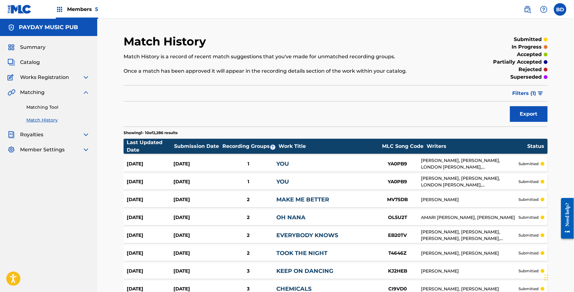
click at [328, 160] on div "YOU" at bounding box center [325, 164] width 98 height 8
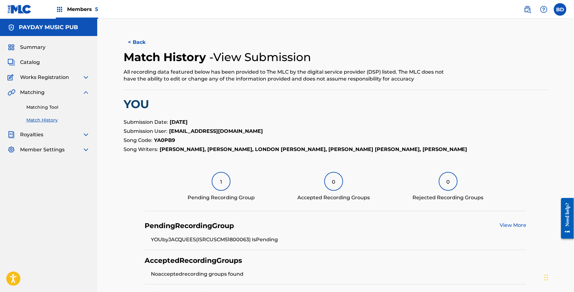
click at [50, 109] on link "Matching Tool" at bounding box center [57, 107] width 63 height 7
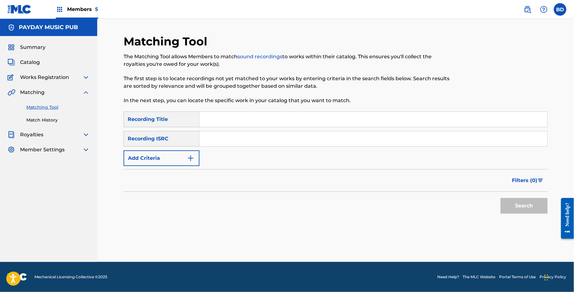
click at [277, 140] on input "Search Form" at bounding box center [374, 138] width 348 height 15
paste input "USCGJ2516529"
click at [501, 198] on button "Search" at bounding box center [524, 206] width 47 height 16
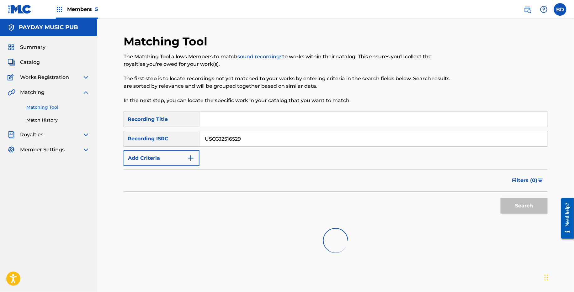
scroll to position [50, 0]
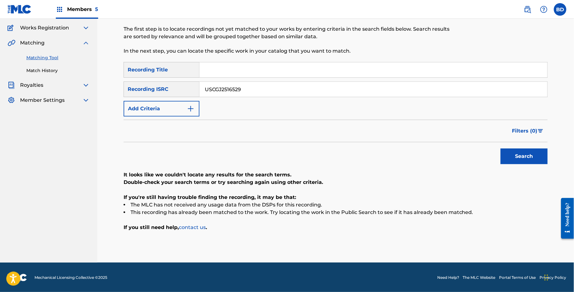
click at [221, 90] on input "USCGJ2516529" at bounding box center [374, 89] width 348 height 15
paste input "1825987"
type input "USCGJ1825987"
click at [501, 149] on button "Search" at bounding box center [524, 157] width 47 height 16
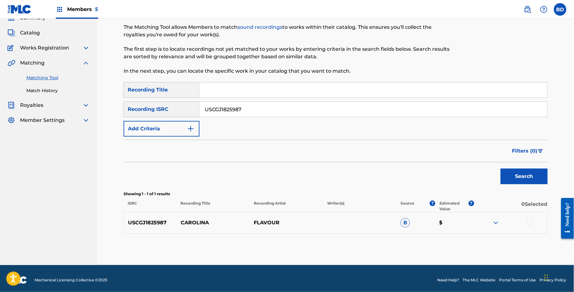
scroll to position [32, 0]
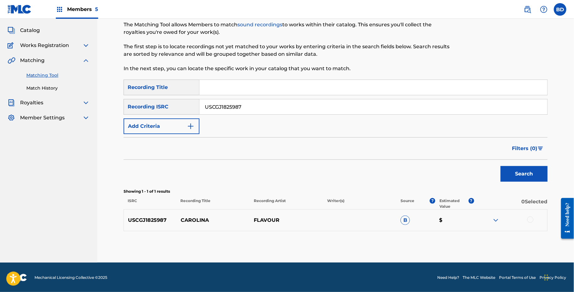
click at [496, 220] on img at bounding box center [496, 221] width 8 height 8
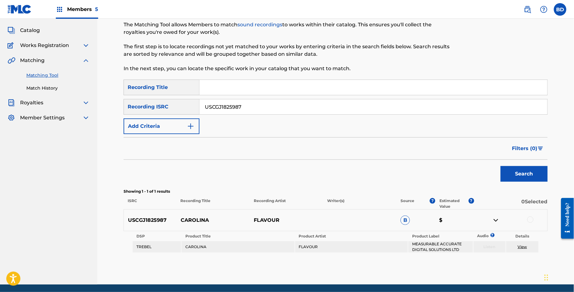
click at [192, 218] on p "CAROLINA" at bounding box center [213, 221] width 73 height 8
click at [531, 217] on div at bounding box center [530, 220] width 6 height 6
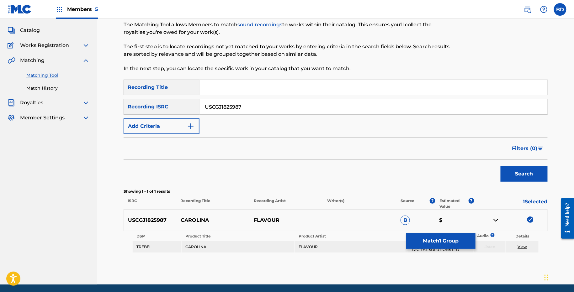
click at [437, 234] on button "Match 1 Group" at bounding box center [440, 241] width 69 height 16
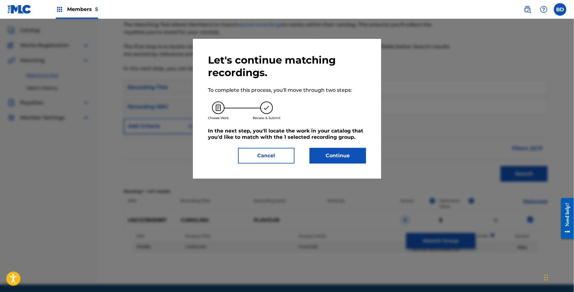
click at [333, 166] on div "Let's continue matching recordings. To complete this process, you'll move throu…" at bounding box center [287, 109] width 188 height 140
click at [337, 145] on div "Let's continue matching recordings. To complete this process, you'll move throu…" at bounding box center [287, 109] width 158 height 110
click at [355, 159] on button "Continue" at bounding box center [338, 156] width 56 height 16
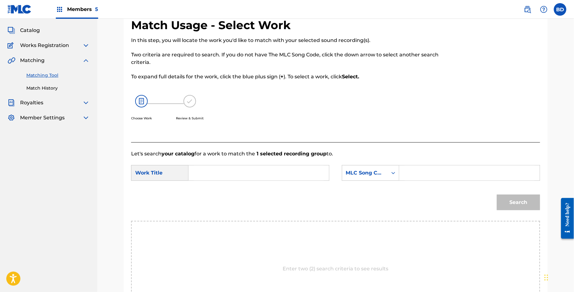
click at [410, 181] on div "SearchWithCriteria1f162dc9-eb4f-434e-b161-7e9c9b7df0e6 Work Title SearchWithCri…" at bounding box center [335, 174] width 409 height 19
click at [413, 177] on input "Search Form" at bounding box center [470, 173] width 130 height 15
paste input "CB50MN"
type input "CB50MN"
click at [279, 178] on input "Search Form" at bounding box center [259, 173] width 130 height 15
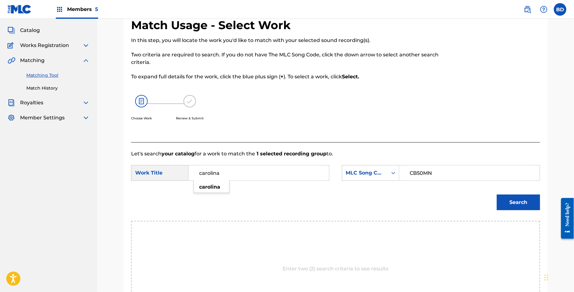
type input "carolina"
click at [522, 199] on button "Search" at bounding box center [518, 203] width 43 height 16
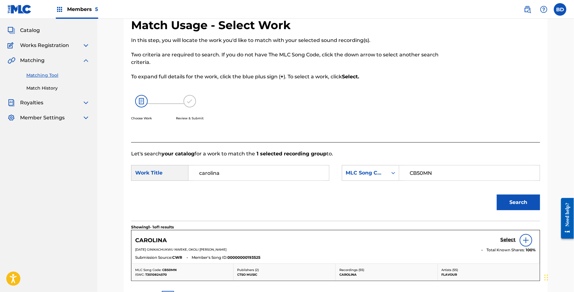
click at [508, 241] on h5 "Select" at bounding box center [508, 240] width 15 height 6
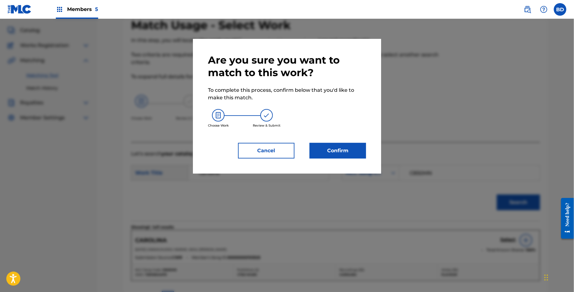
click at [344, 156] on button "Confirm" at bounding box center [338, 151] width 56 height 16
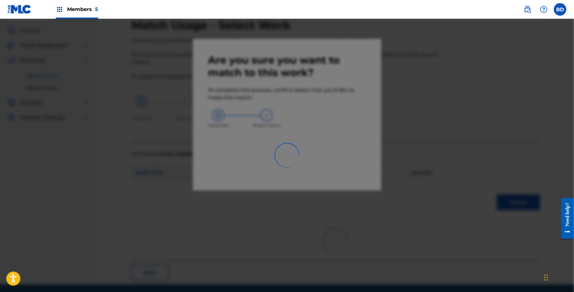
scroll to position [16, 0]
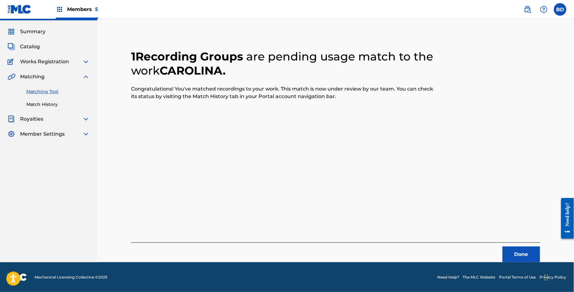
click at [41, 105] on link "Match History" at bounding box center [57, 104] width 63 height 7
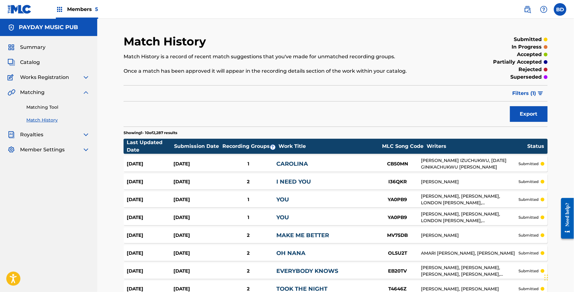
click at [318, 164] on div "CAROLINA" at bounding box center [325, 164] width 98 height 8
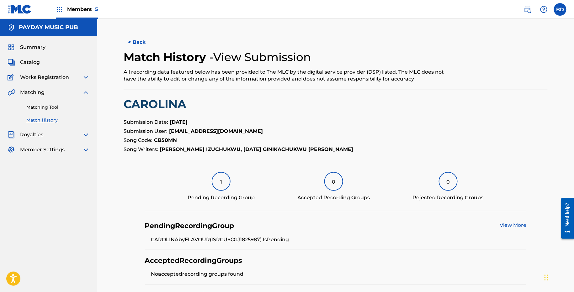
click at [69, 108] on link "Matching Tool" at bounding box center [57, 107] width 63 height 7
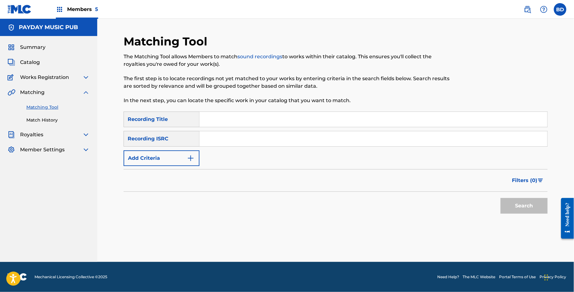
click at [207, 137] on input "Search Form" at bounding box center [374, 138] width 348 height 15
paste input "USCGJ0798430"
click at [501, 198] on button "Search" at bounding box center [524, 206] width 47 height 16
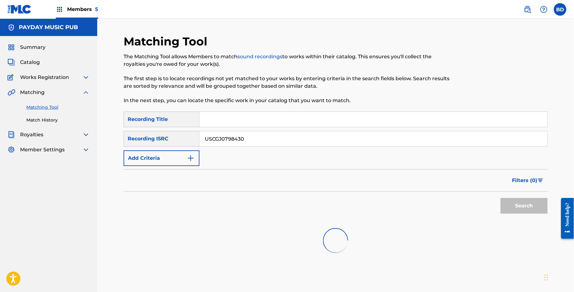
scroll to position [32, 0]
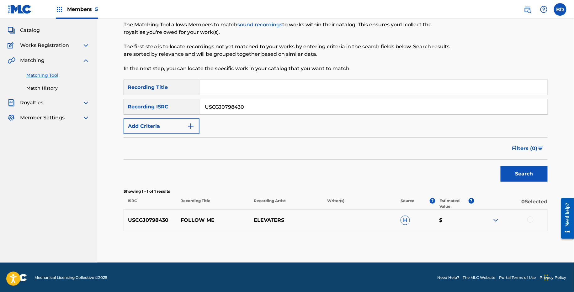
click at [493, 219] on img at bounding box center [496, 221] width 8 height 8
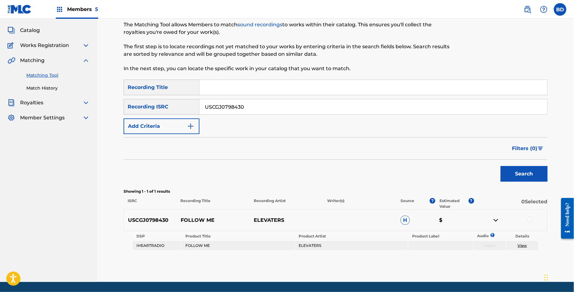
click at [189, 224] on div "USCGJ0798430 FOLLOW ME ELEVATERS H $" at bounding box center [336, 221] width 424 height 22
click at [214, 104] on input "USCGJ0798430" at bounding box center [374, 106] width 348 height 15
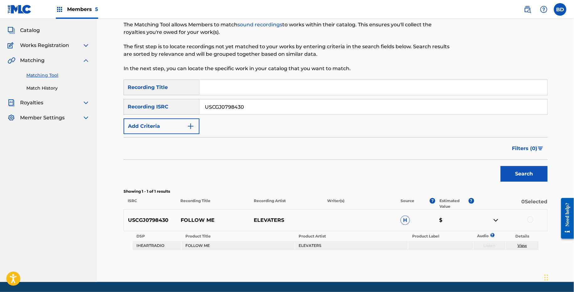
paste input "H2245862"
click at [501, 166] on button "Search" at bounding box center [524, 174] width 47 height 16
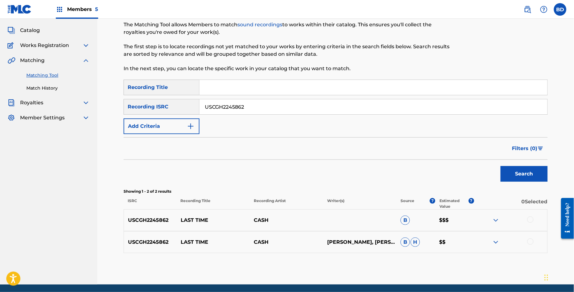
click at [199, 217] on p "LAST TIME" at bounding box center [213, 221] width 73 height 8
click at [496, 243] on img at bounding box center [496, 243] width 8 height 8
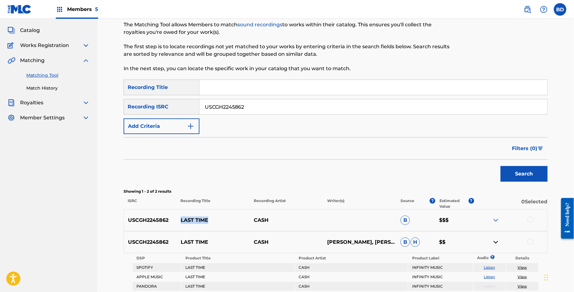
click at [496, 220] on img at bounding box center [496, 221] width 8 height 8
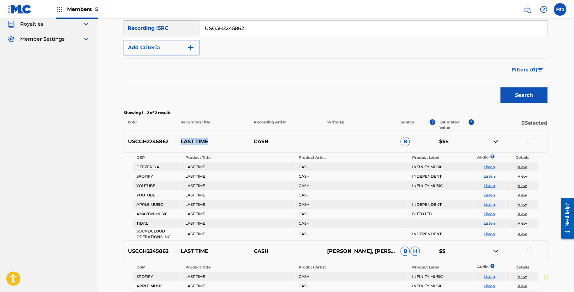
scroll to position [148, 0]
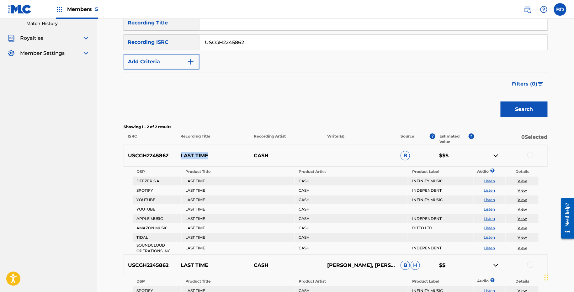
click at [222, 45] on input "USCGH2245862" at bounding box center [374, 42] width 348 height 15
paste input "190307"
click at [501, 102] on button "Search" at bounding box center [524, 110] width 47 height 16
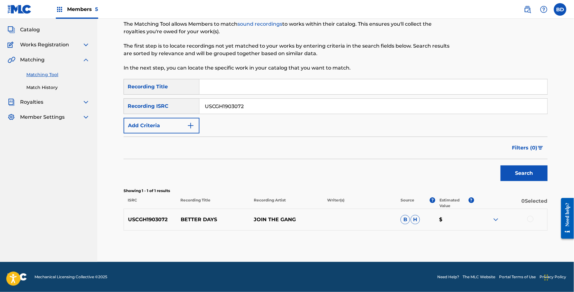
scroll to position [32, 0]
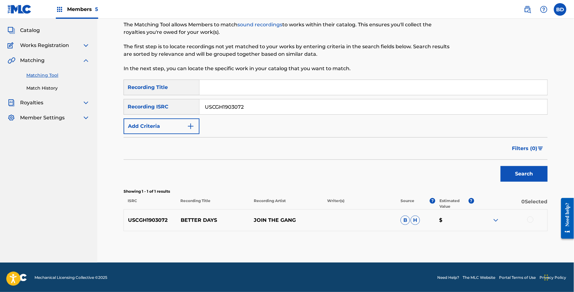
click at [498, 220] on img at bounding box center [496, 221] width 8 height 8
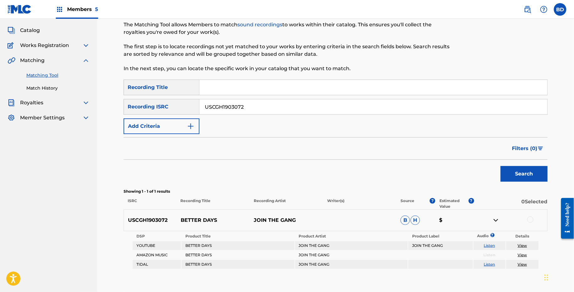
click at [197, 217] on p "BETTER DAYS" at bounding box center [213, 221] width 73 height 8
click at [221, 99] on input "USCGH1903072" at bounding box center [374, 106] width 348 height 15
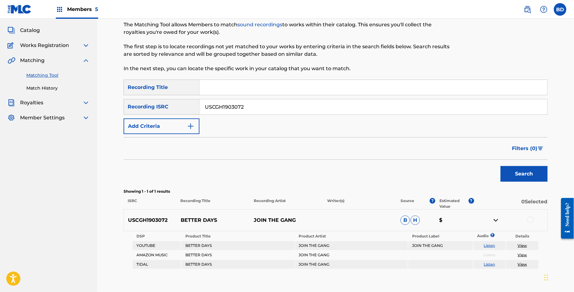
paste input "892708"
type input "USCGH1892708"
click at [501, 166] on button "Search" at bounding box center [524, 174] width 47 height 16
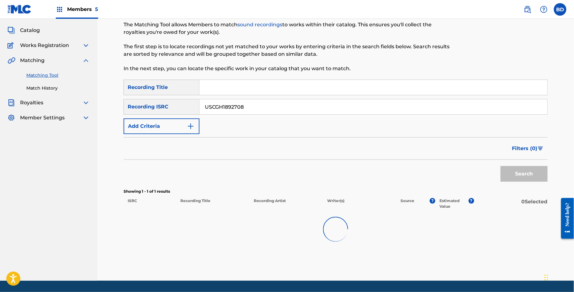
scroll to position [76, 0]
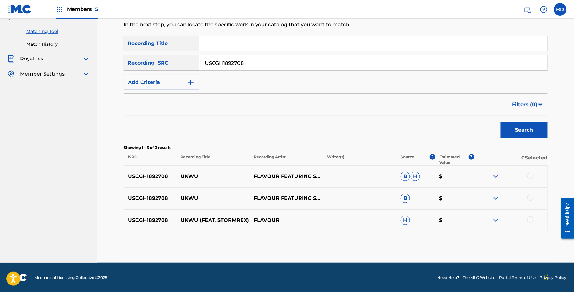
click at [496, 219] on img at bounding box center [496, 221] width 8 height 8
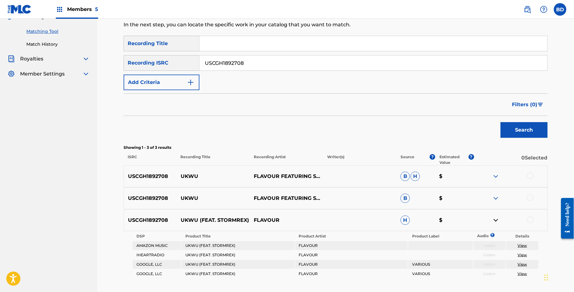
click at [496, 195] on img at bounding box center [496, 199] width 8 height 8
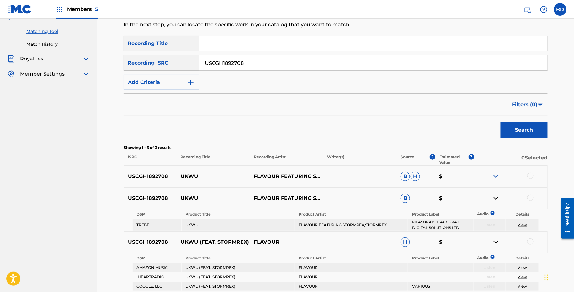
click at [493, 174] on img at bounding box center [496, 177] width 8 height 8
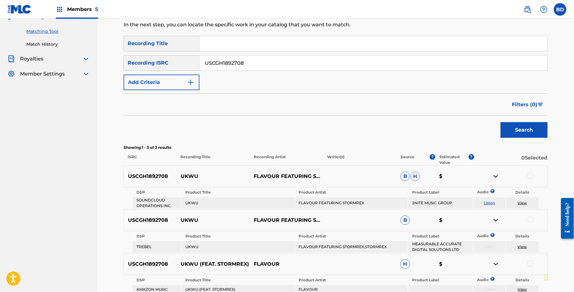
scroll to position [167, 0]
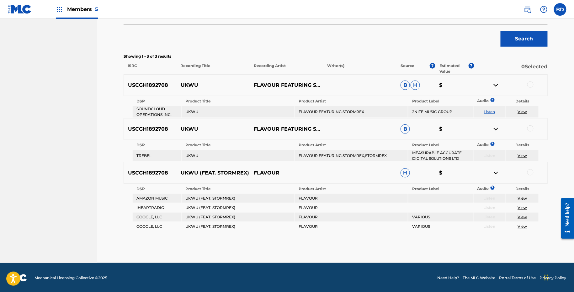
click at [182, 86] on p "UKWU" at bounding box center [213, 86] width 73 height 8
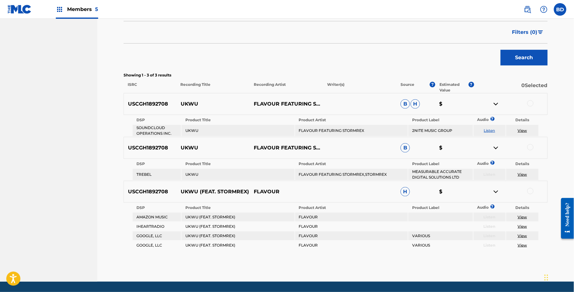
click at [332, 125] on td "FLAVOUR FEATURING STORMREX" at bounding box center [351, 130] width 113 height 11
click at [530, 104] on div at bounding box center [530, 103] width 6 height 6
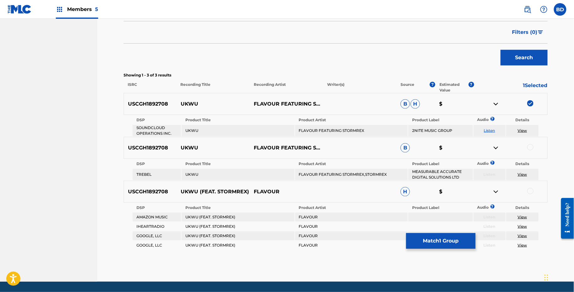
click at [497, 103] on img at bounding box center [496, 104] width 8 height 8
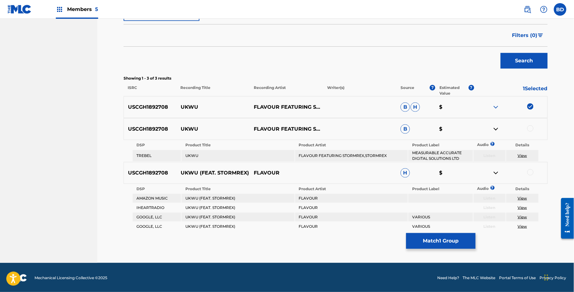
click at [321, 157] on td "FLAVOUR FEATURING STORMREX,STORMREX" at bounding box center [351, 155] width 113 height 11
click at [530, 128] on div at bounding box center [530, 128] width 6 height 6
click at [524, 153] on link "View" at bounding box center [522, 155] width 9 height 5
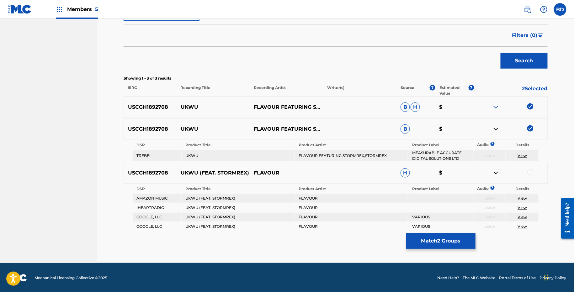
click at [498, 128] on img at bounding box center [496, 129] width 8 height 8
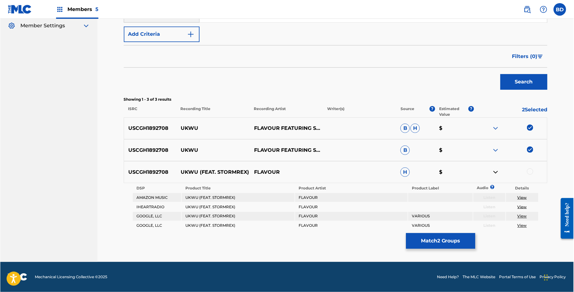
scroll to position [123, 0]
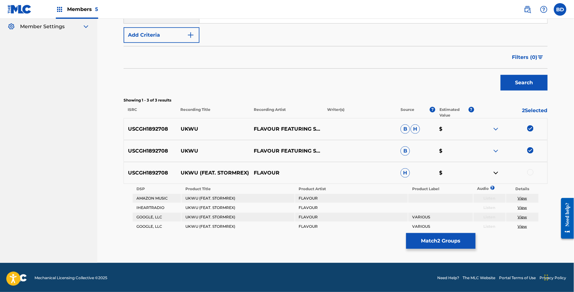
click at [221, 199] on td "UKWU (FEAT. STORMREX)" at bounding box center [238, 198] width 113 height 9
click at [535, 174] on div at bounding box center [510, 173] width 73 height 8
click at [531, 169] on div at bounding box center [530, 172] width 6 height 6
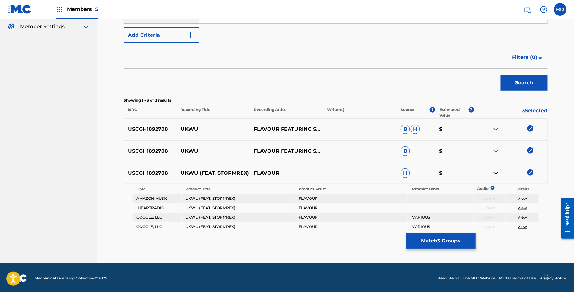
click at [446, 245] on button "Match 3 Groups" at bounding box center [440, 241] width 69 height 16
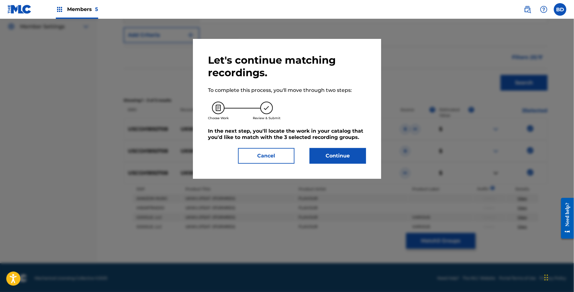
click at [342, 170] on div "Let's continue matching recordings. To complete this process, you'll move throu…" at bounding box center [287, 109] width 188 height 140
click at [278, 152] on button "Cancel" at bounding box center [266, 156] width 56 height 16
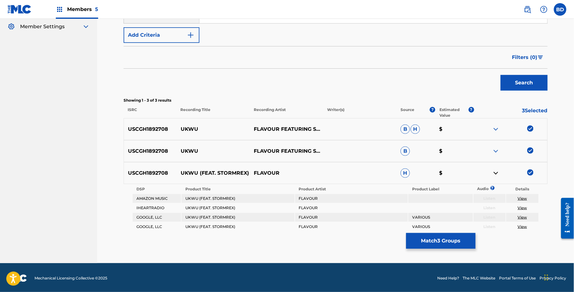
click at [436, 245] on button "Match 3 Groups" at bounding box center [440, 241] width 69 height 16
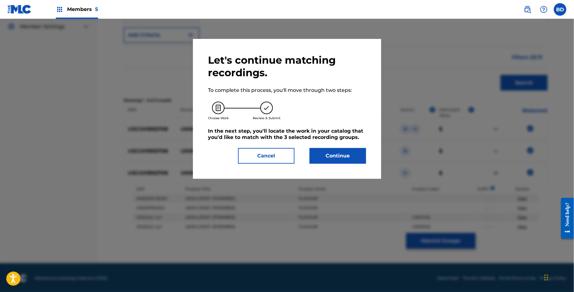
click at [350, 151] on button "Continue" at bounding box center [338, 156] width 56 height 16
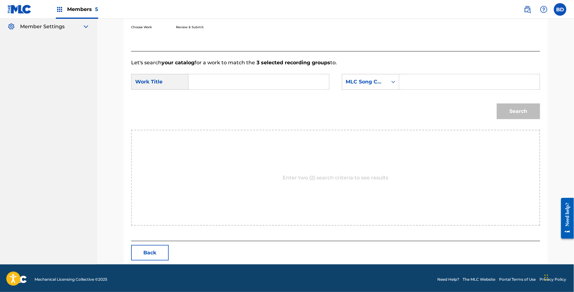
click at [417, 88] on input "Search Form" at bounding box center [470, 81] width 130 height 15
paste input "UA2YL7"
type input "UA2YL7"
click at [290, 84] on input "Search Form" at bounding box center [259, 81] width 130 height 15
type input "ukwu"
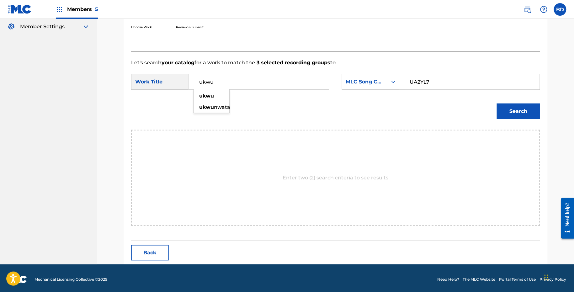
click at [497, 104] on button "Search" at bounding box center [518, 112] width 43 height 16
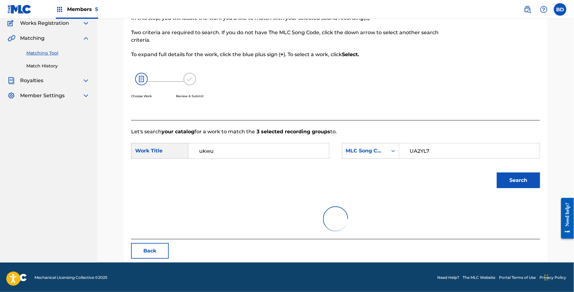
scroll to position [106, 0]
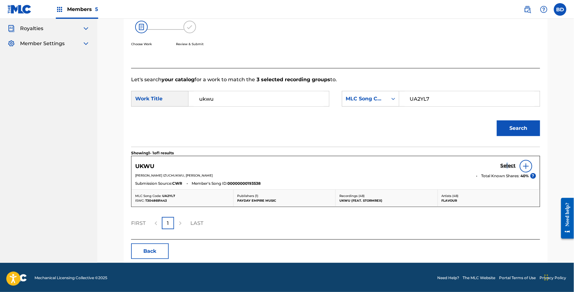
click at [508, 166] on h5 "Select" at bounding box center [508, 166] width 15 height 6
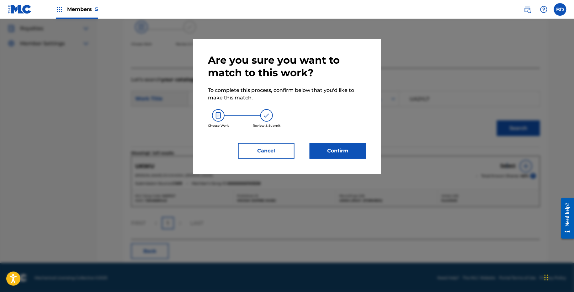
click at [349, 150] on button "Confirm" at bounding box center [338, 151] width 56 height 16
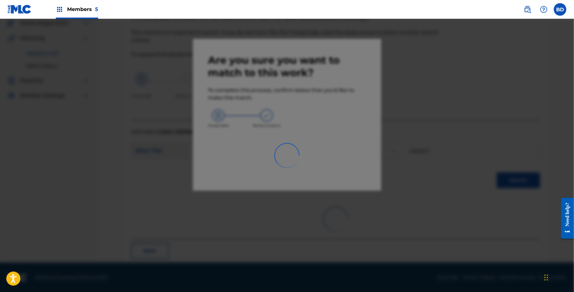
scroll to position [16, 0]
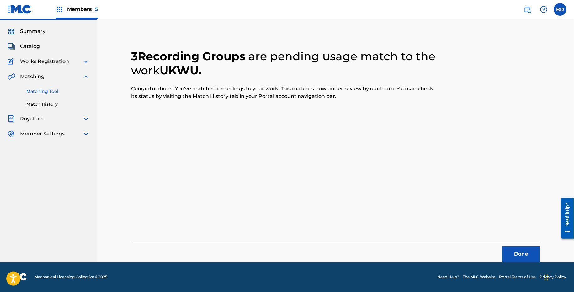
click at [58, 103] on link "Match History" at bounding box center [57, 104] width 63 height 7
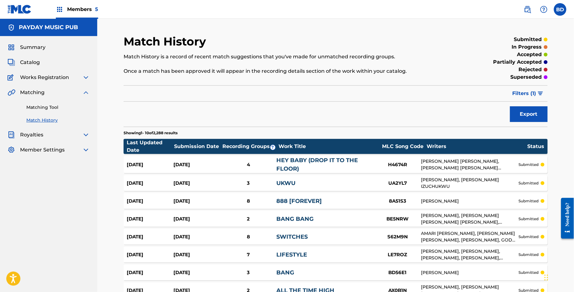
click at [527, 90] on span "Filters ( 1 )" at bounding box center [525, 94] width 24 height 8
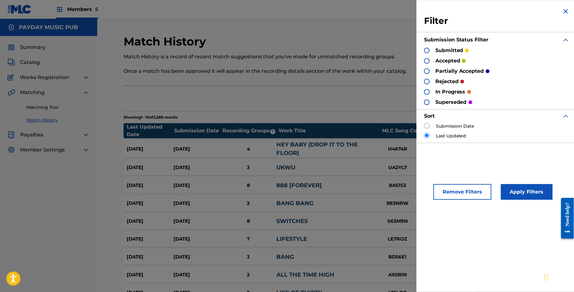
click at [427, 127] on input "radio" at bounding box center [427, 126] width 6 height 6
radio input "true"
click at [534, 194] on button "Apply Filters" at bounding box center [527, 192] width 52 height 16
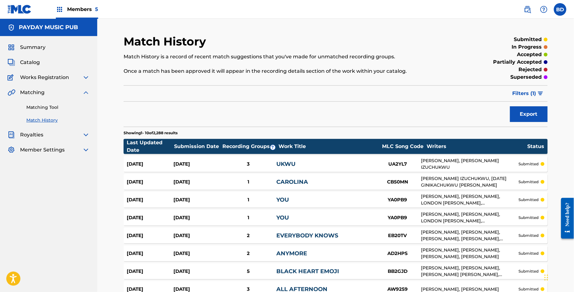
click at [328, 165] on div "UKWU" at bounding box center [325, 164] width 98 height 8
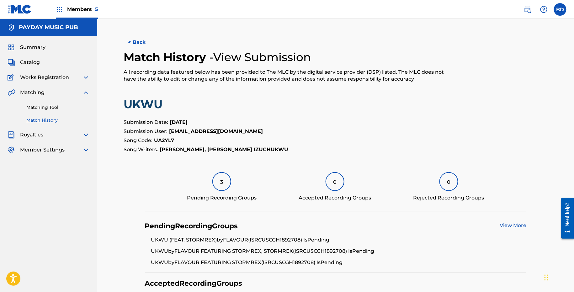
click at [54, 110] on link "Matching Tool" at bounding box center [57, 107] width 63 height 7
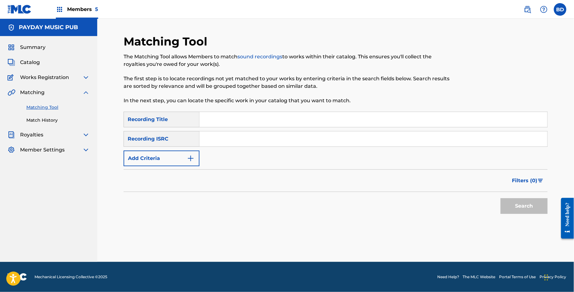
click at [269, 138] on input "Search Form" at bounding box center [374, 138] width 348 height 15
paste input "USCGH1457746"
type input "USCGH1457746"
click at [501, 198] on button "Search" at bounding box center [524, 206] width 47 height 16
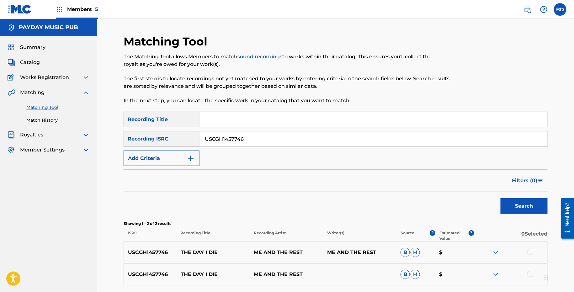
scroll to position [54, 0]
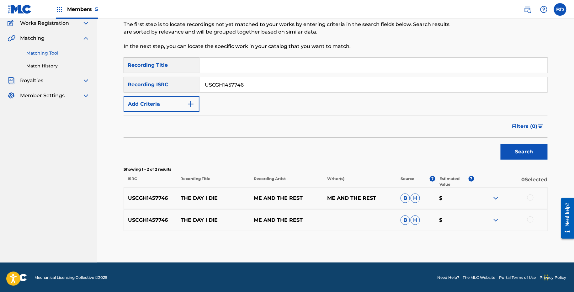
click at [498, 221] on img at bounding box center [496, 220] width 8 height 8
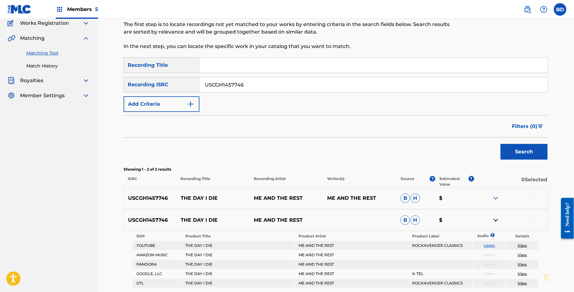
click at [496, 194] on img at bounding box center [496, 198] width 8 height 8
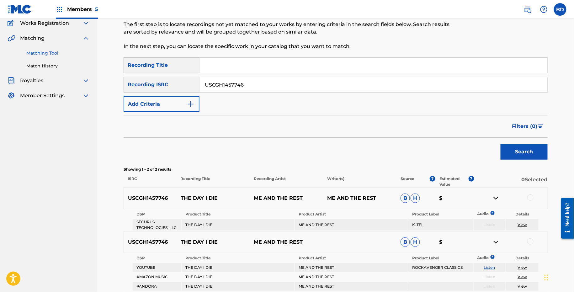
scroll to position [133, 0]
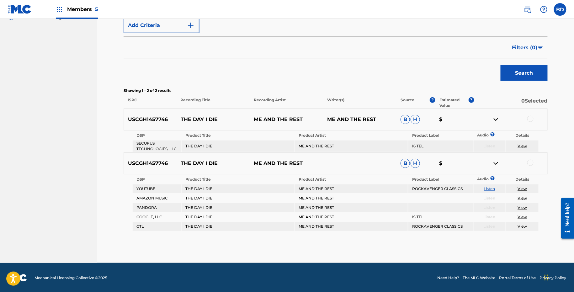
click at [203, 117] on p "THE DAY I DIE" at bounding box center [213, 120] width 73 height 8
click at [530, 162] on div at bounding box center [530, 163] width 6 height 6
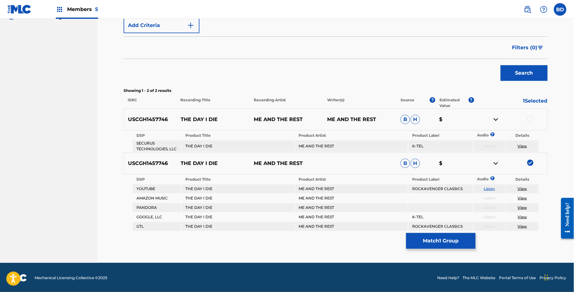
click at [529, 118] on div at bounding box center [530, 119] width 6 height 6
click at [442, 244] on button "Match 2 Groups" at bounding box center [440, 241] width 69 height 16
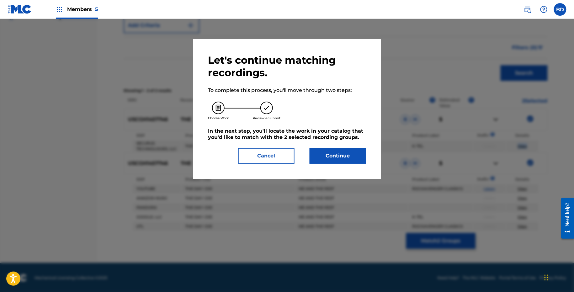
click at [311, 148] on button "Continue" at bounding box center [338, 156] width 56 height 16
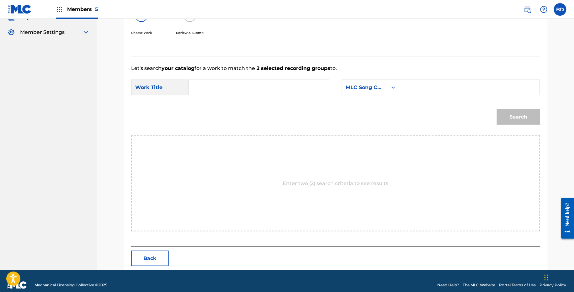
scroll to position [125, 0]
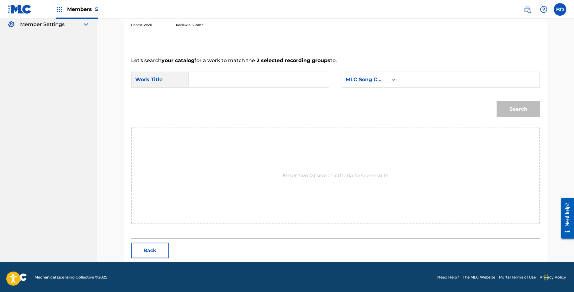
click at [411, 71] on form "SearchWithCriteria1f162dc9-eb4f-434e-b161-7e9c9b7df0e6 Work Title SearchWithCri…" at bounding box center [335, 95] width 409 height 63
click at [409, 77] on input "Search Form" at bounding box center [470, 79] width 130 height 15
paste input "TE45GP"
type input "TE45GP"
click at [268, 83] on input "Search Form" at bounding box center [259, 79] width 130 height 15
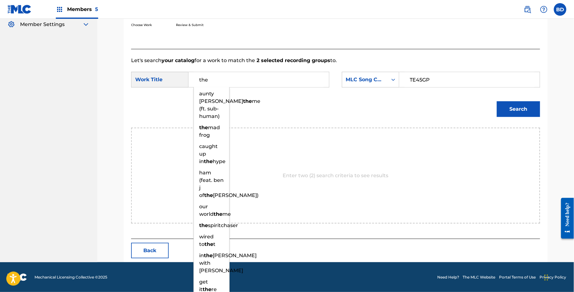
type input "the"
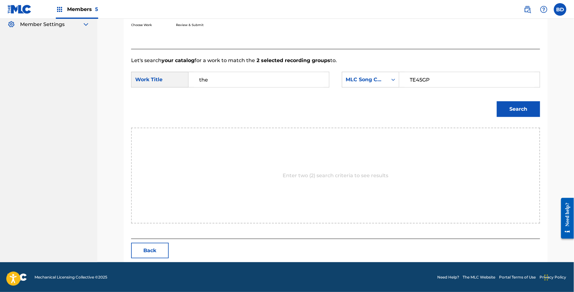
click at [513, 97] on div "Search" at bounding box center [517, 107] width 46 height 25
click at [512, 100] on div "Search" at bounding box center [517, 107] width 46 height 25
click at [514, 110] on button "Search" at bounding box center [518, 109] width 43 height 16
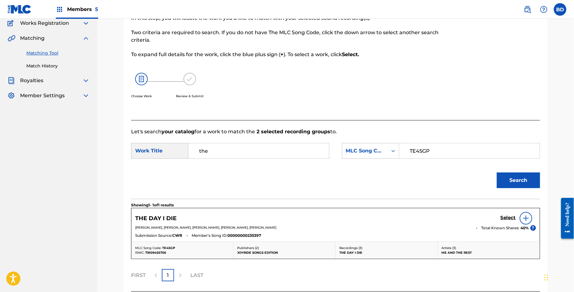
scroll to position [106, 0]
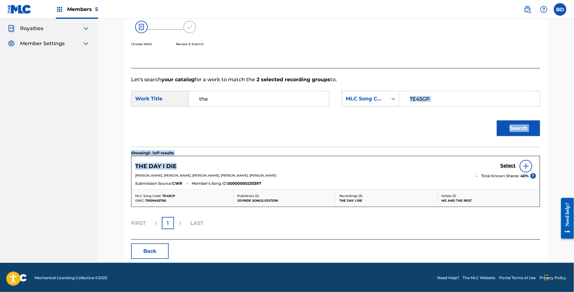
drag, startPoint x: 409, startPoint y: 156, endPoint x: 396, endPoint y: 76, distance: 80.9
click at [396, 79] on div "Let's search your catalog for a work to match the 2 selected recording groups t…" at bounding box center [335, 154] width 409 height 172
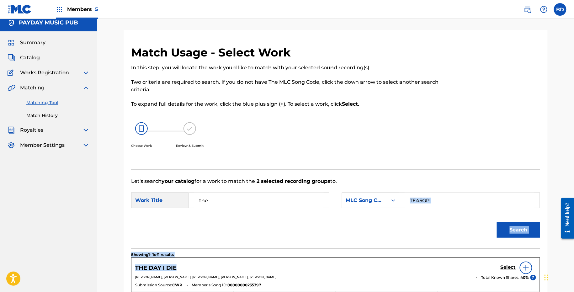
scroll to position [0, 0]
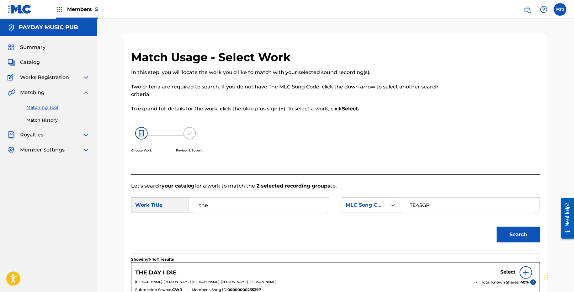
click at [391, 111] on p "To expand full details for the work, click the blue plus sign ( + ). To select …" at bounding box center [288, 109] width 315 height 8
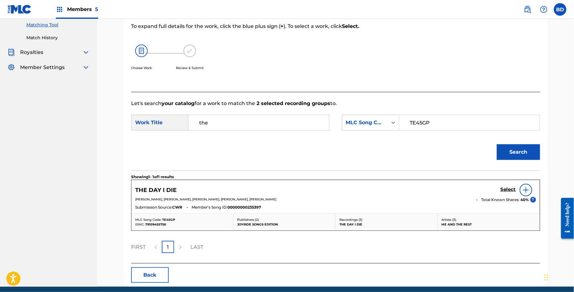
scroll to position [106, 0]
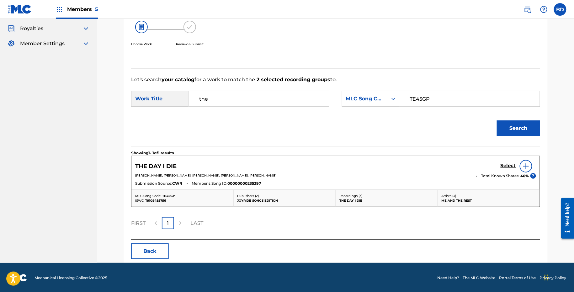
click at [510, 164] on h5 "Select" at bounding box center [508, 166] width 15 height 6
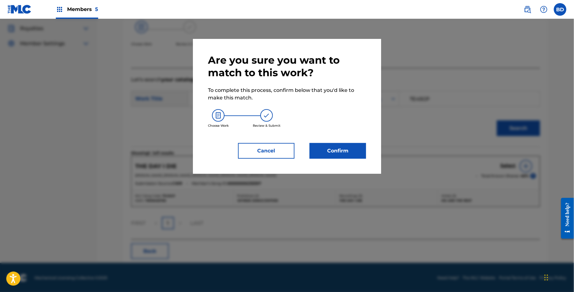
click at [370, 146] on div "Are you sure you want to match to this work? To complete this process, confirm …" at bounding box center [287, 106] width 188 height 135
click at [356, 149] on button "Confirm" at bounding box center [338, 151] width 56 height 16
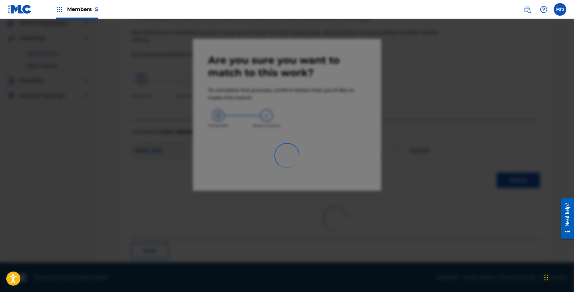
scroll to position [16, 0]
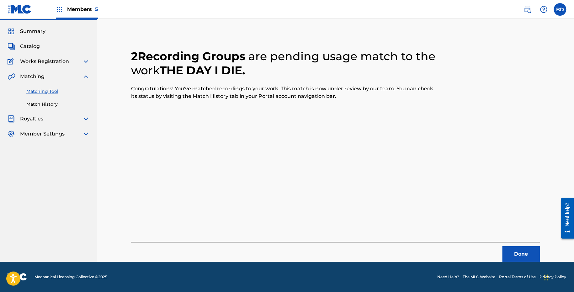
click at [55, 105] on link "Match History" at bounding box center [57, 104] width 63 height 7
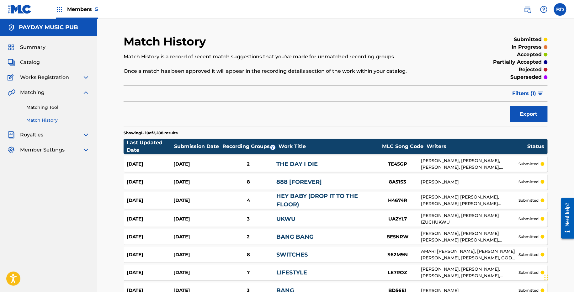
click at [180, 157] on div "Aug 28, 2025 Aug 28, 2025 2 THE DAY I DIE TE45GP EDEL MURCHIE, JAN MOSER, JUERG…" at bounding box center [336, 164] width 424 height 16
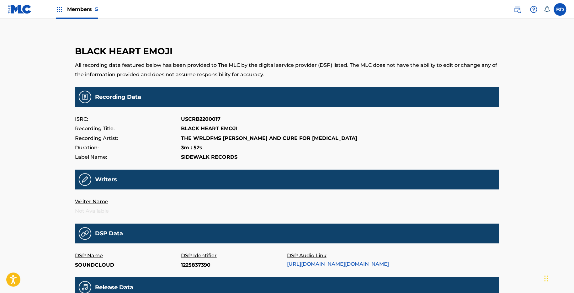
click at [194, 266] on p "1225837390" at bounding box center [234, 264] width 106 height 9
copy p "1225837390"
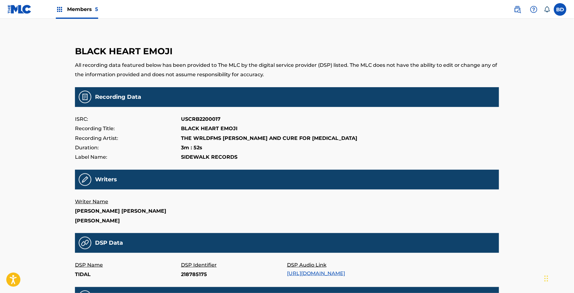
click at [196, 279] on p "218785175" at bounding box center [234, 274] width 106 height 9
copy p "218785175"
click at [187, 279] on p "297429331" at bounding box center [234, 274] width 106 height 9
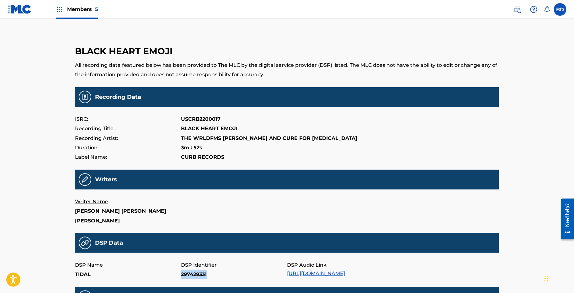
copy p "297429331"
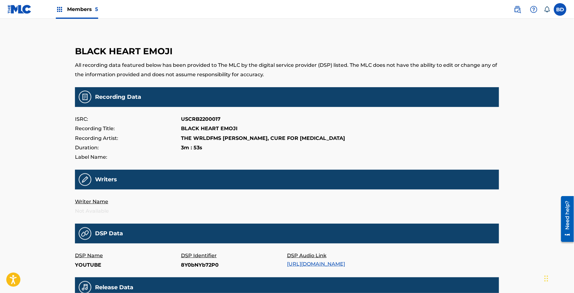
click at [194, 261] on p "8Y0bNYb72P0" at bounding box center [234, 264] width 106 height 9
copy p "8Y0bNYb72P0"
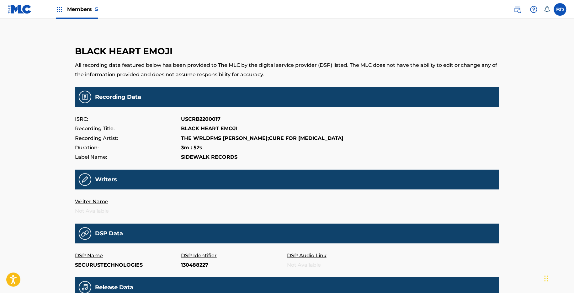
click at [193, 266] on p "130488227" at bounding box center [234, 264] width 106 height 9
copy p "130488227"
click at [189, 264] on p "130488227" at bounding box center [234, 264] width 106 height 9
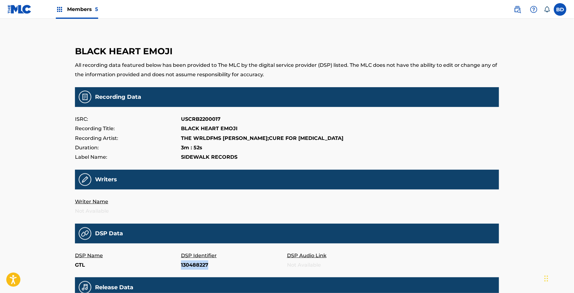
copy p "130488227"
click at [197, 263] on p "183282570" at bounding box center [234, 264] width 106 height 9
copy p "183282570"
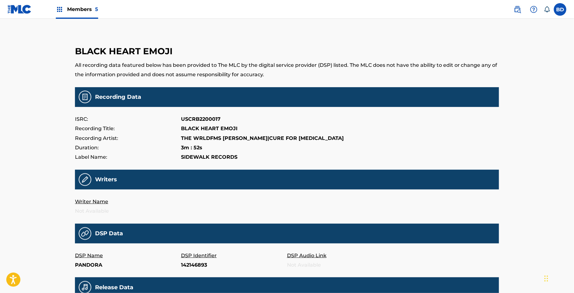
click at [197, 267] on p "142146893" at bounding box center [234, 264] width 106 height 9
copy p "142146893"
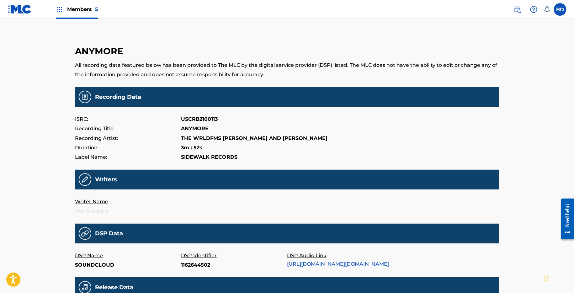
click at [188, 264] on p "1162644502" at bounding box center [234, 264] width 106 height 9
copy p "1162644502"
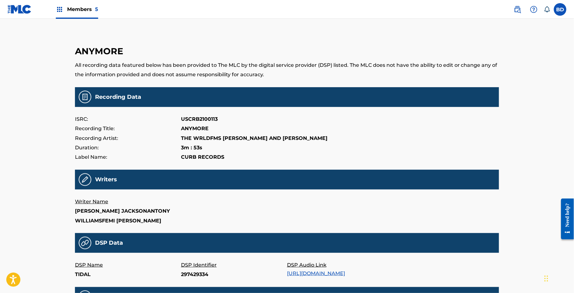
click at [197, 279] on p "297429334" at bounding box center [234, 274] width 106 height 9
copy p "297429334"
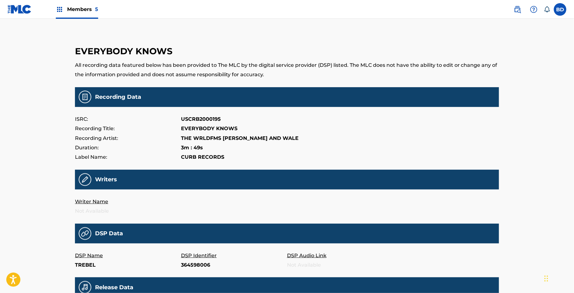
click at [194, 262] on p "364598006" at bounding box center [234, 264] width 106 height 9
copy p "364598006"
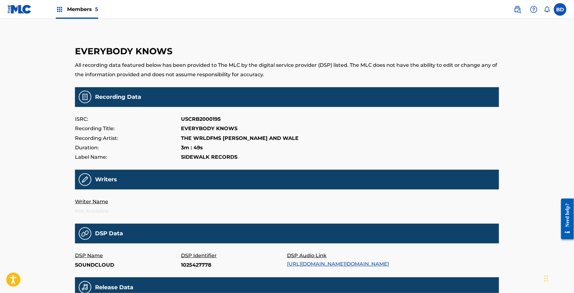
click at [199, 268] on p "1025427778" at bounding box center [234, 264] width 106 height 9
copy p "1025427778"
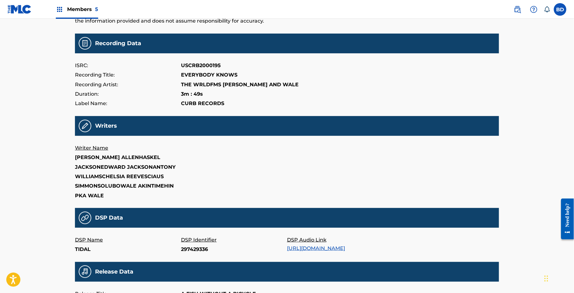
scroll to position [85, 0]
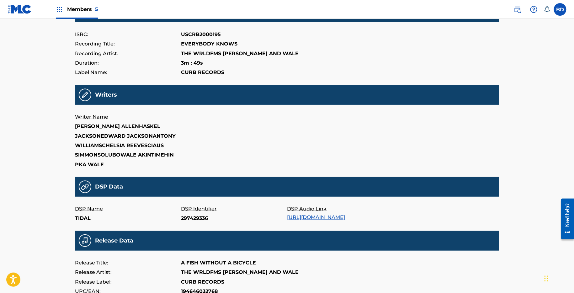
click at [188, 221] on p "297429336" at bounding box center [234, 218] width 106 height 9
copy p "297429336"
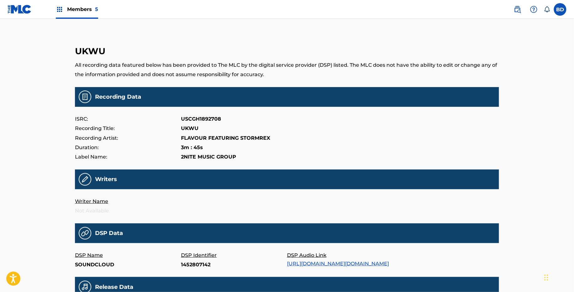
click at [190, 265] on p "1452807142" at bounding box center [234, 264] width 106 height 9
copy p "1452807142"
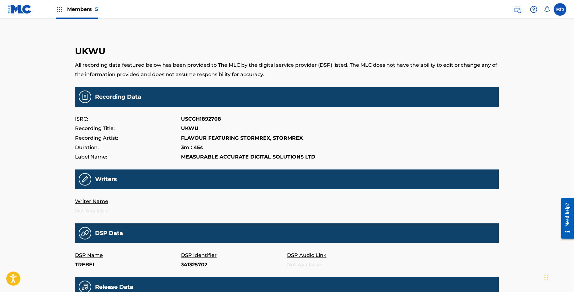
click at [189, 267] on p "341325702" at bounding box center [234, 264] width 106 height 9
copy p "341325702"
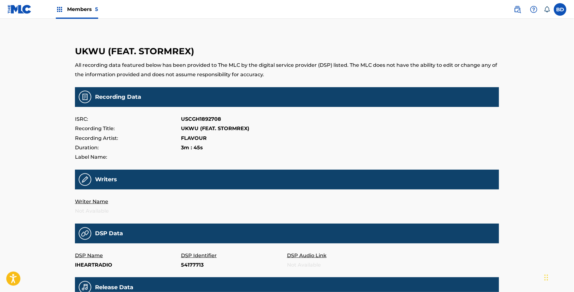
click at [190, 263] on p "54177713" at bounding box center [234, 264] width 106 height 9
copy p "54177713"
click at [199, 265] on p "Tgbw2bhix7efh5u7cuzzcmejeom" at bounding box center [234, 264] width 106 height 9
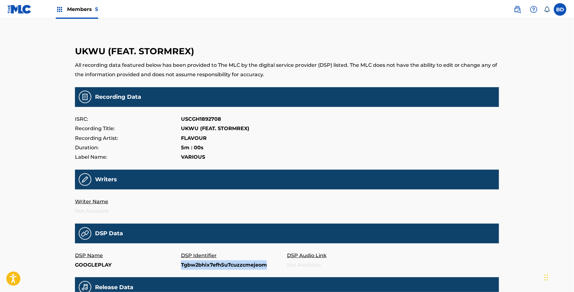
copy p "Tgbw2bhix7efh5u7cuzzcmejeom"
click at [219, 261] on p "Tgk6rwoeu5hnikid6dkkmot5vyq" at bounding box center [234, 264] width 106 height 9
copy p "Tgk6rwoeu5hnikid6dkkmot5vyq"
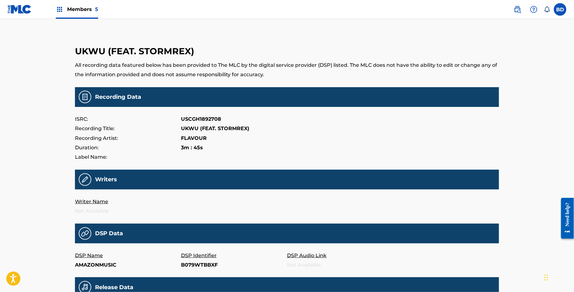
click at [206, 268] on p "B079WTBBXF" at bounding box center [234, 264] width 106 height 9
copy p "B079WTBBXF"
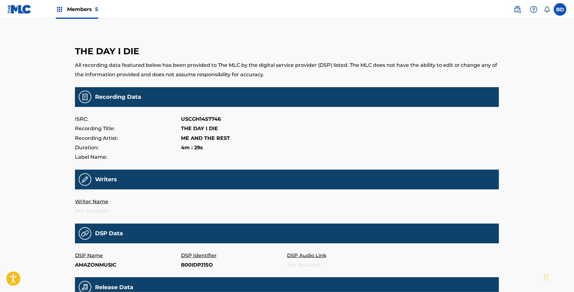
click at [197, 264] on p "B00IDPJ15O" at bounding box center [234, 264] width 106 height 9
copy p "B00IDPJ15O"
click at [191, 269] on p "95248471" at bounding box center [234, 264] width 106 height 9
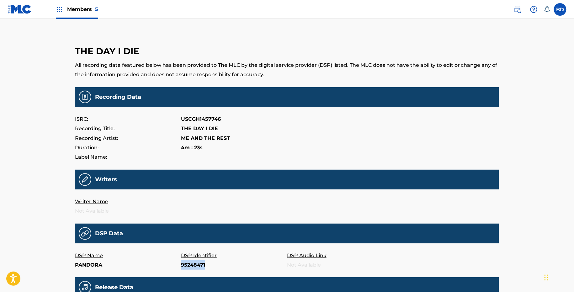
copy p "95248471"
click at [188, 265] on p "Teclbluggoglhznntow7r6v75ua" at bounding box center [234, 264] width 106 height 9
copy p "Teclbluggoglhznntow7r6v75ua"
click at [199, 267] on p "98348911" at bounding box center [234, 264] width 106 height 9
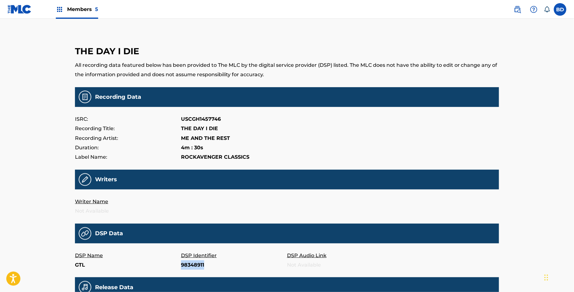
click at [199, 267] on p "98348911" at bounding box center [234, 264] width 106 height 9
copy p "98348911"
click at [192, 269] on p "48799675" at bounding box center [234, 264] width 106 height 9
copy p "48799675"
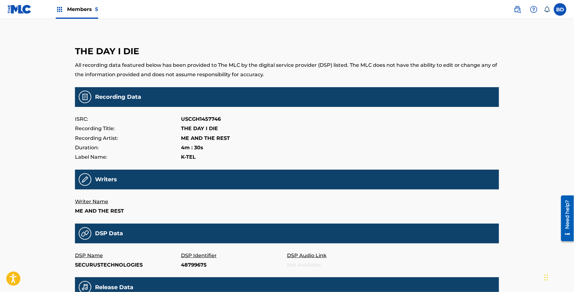
click at [121, 269] on p "SECURUSTECHNOLOGIES" at bounding box center [128, 264] width 106 height 9
copy p "SECURUSTECHNOLOGIES"
